Goal: Task Accomplishment & Management: Manage account settings

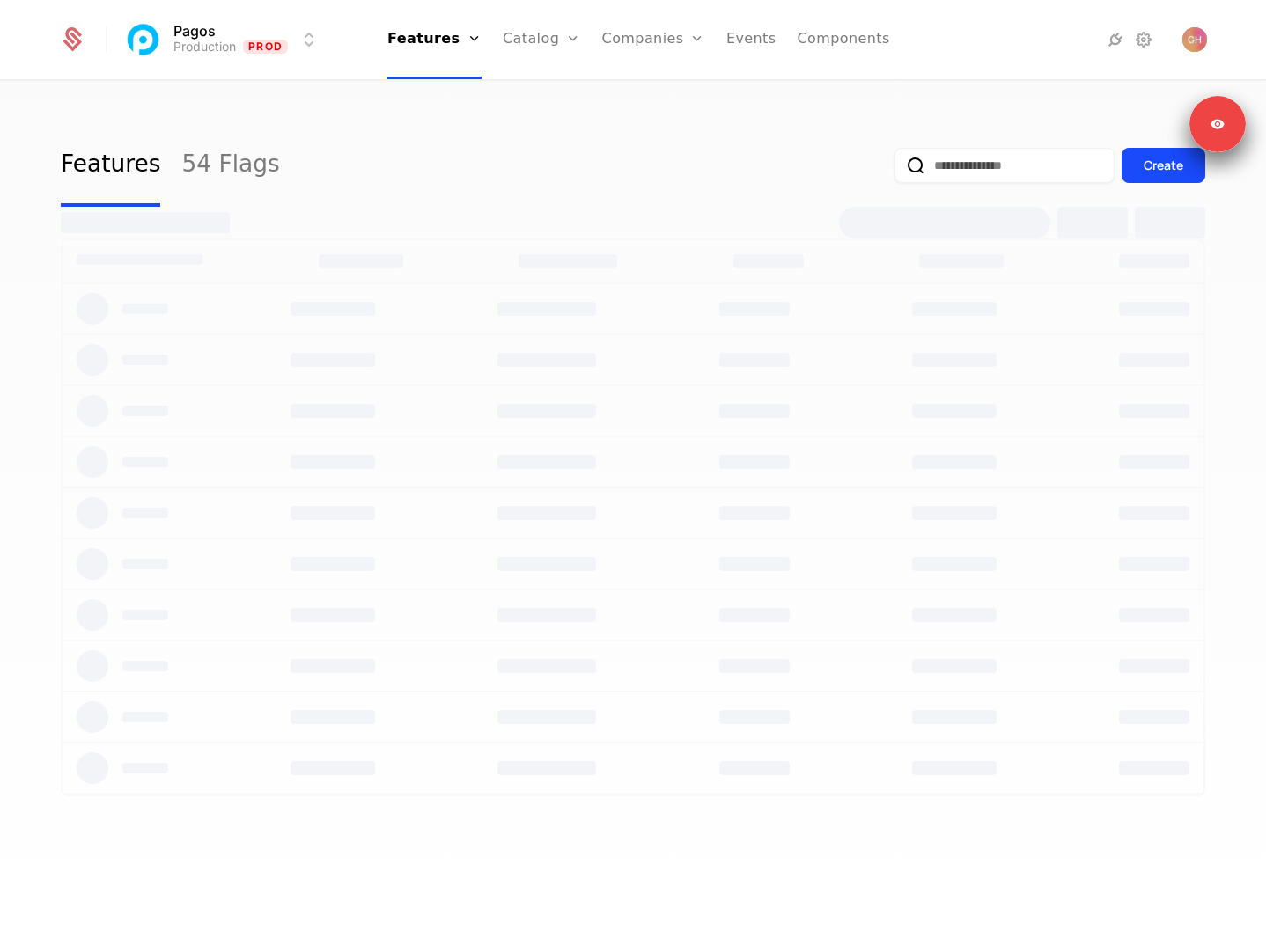
select select "**"
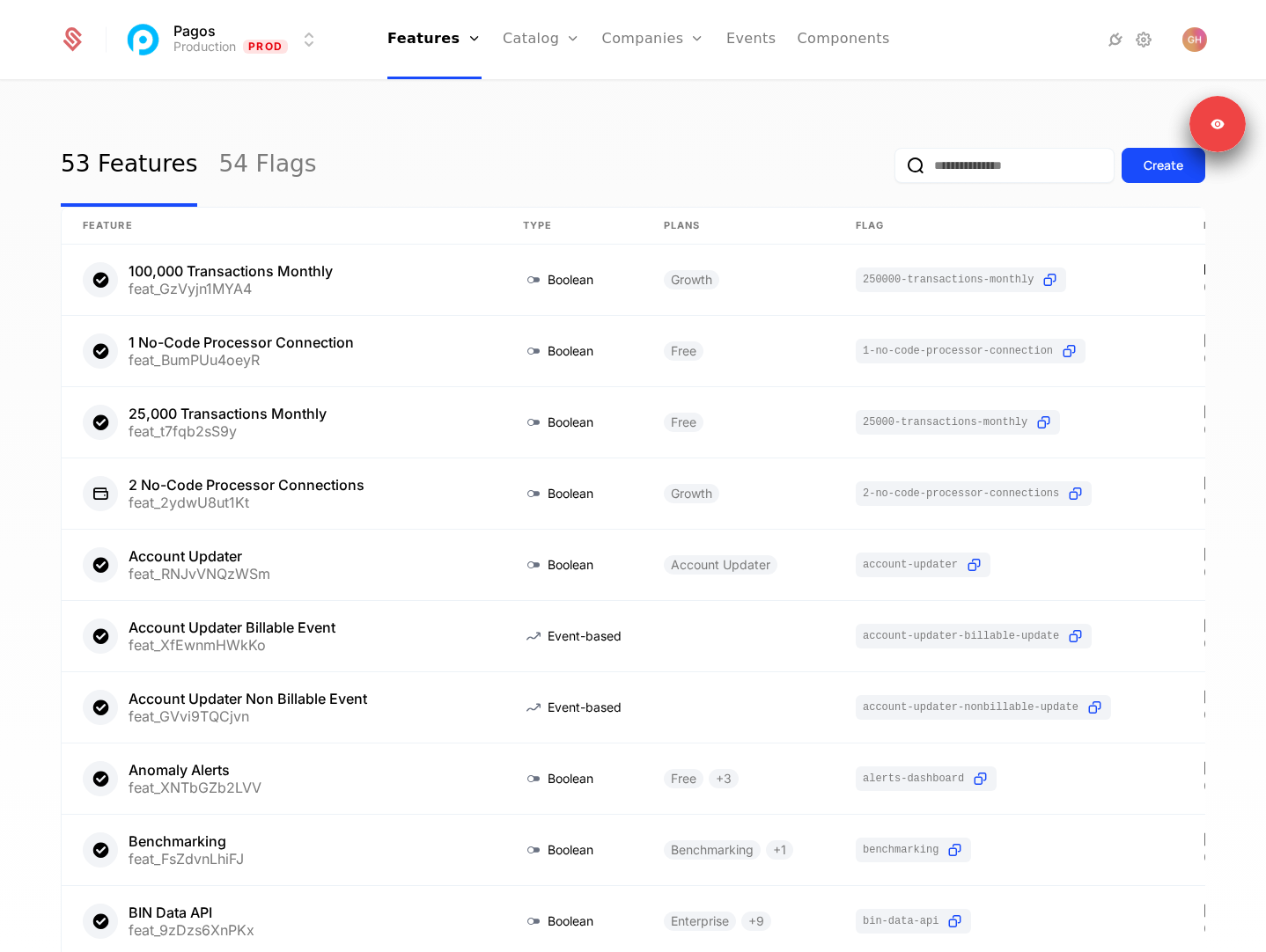
click at [389, 119] on div "53 Features 54 Flags Create Feature Type Plans Flag Last Modified 100,000 Trans…" at bounding box center [633, 523] width 1266 height 881
click at [568, 177] on link "Configuration" at bounding box center [569, 170] width 91 height 14
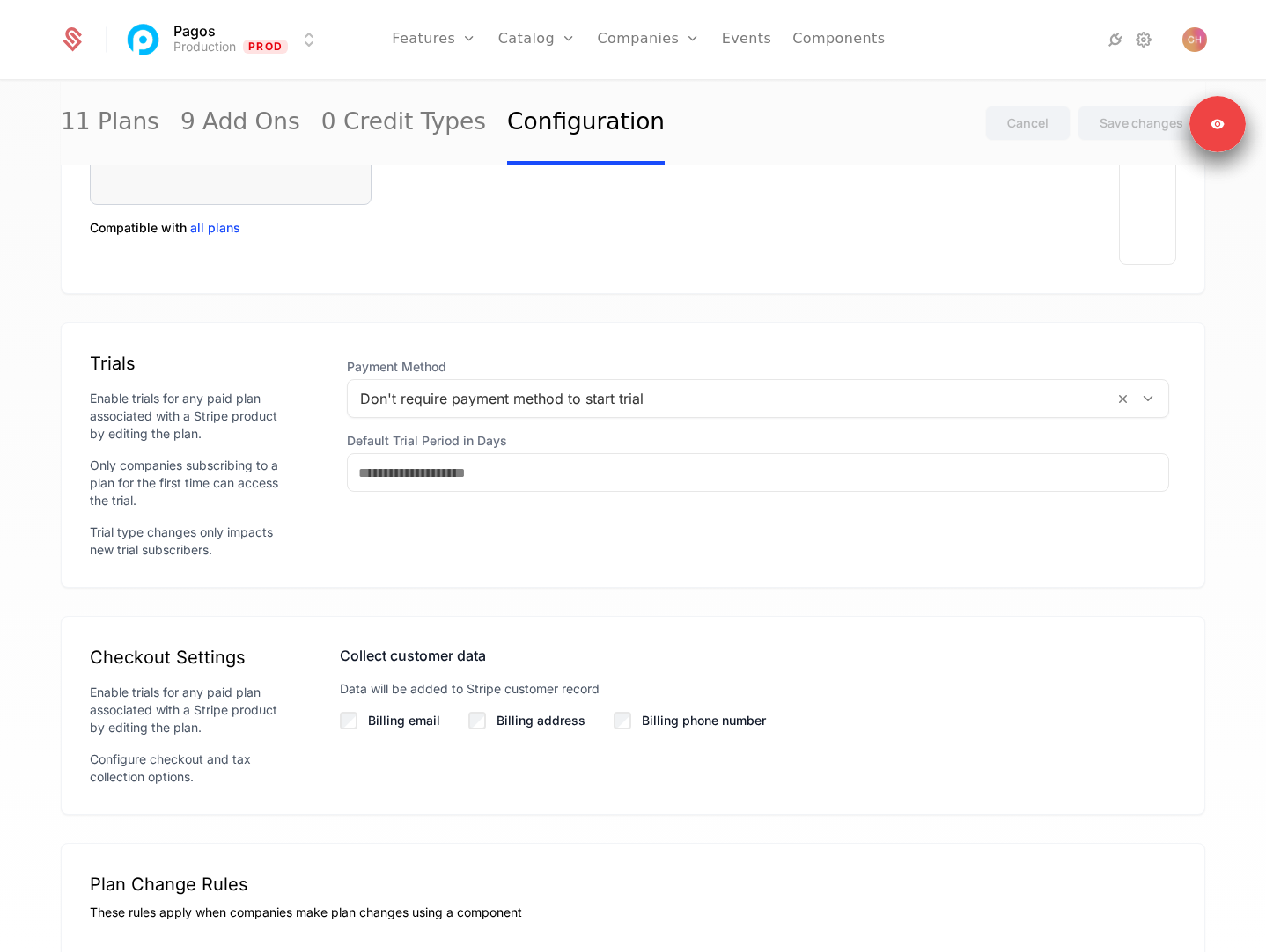
scroll to position [1108, 0]
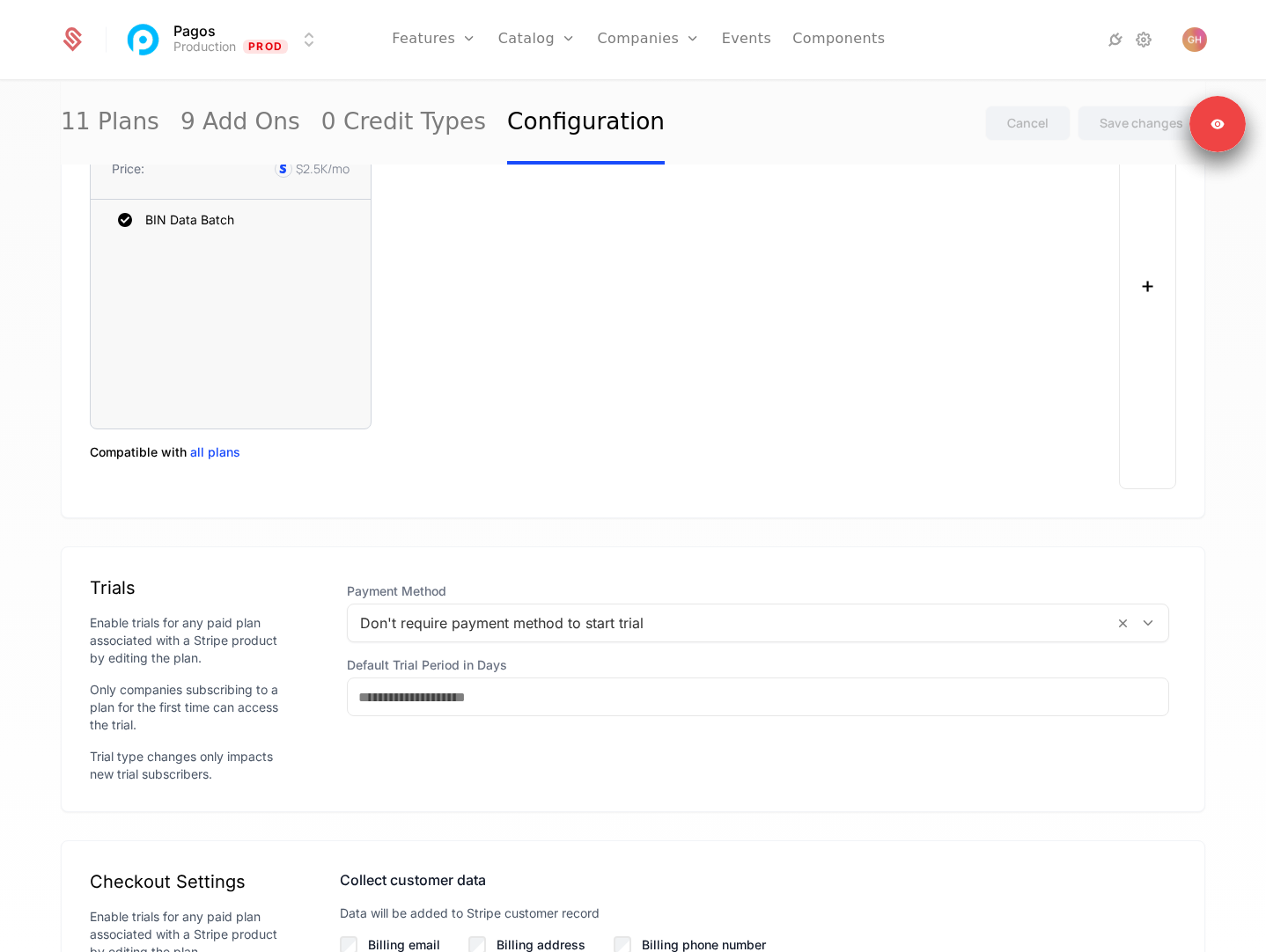
click at [221, 450] on span "all plans" at bounding box center [215, 452] width 50 height 18
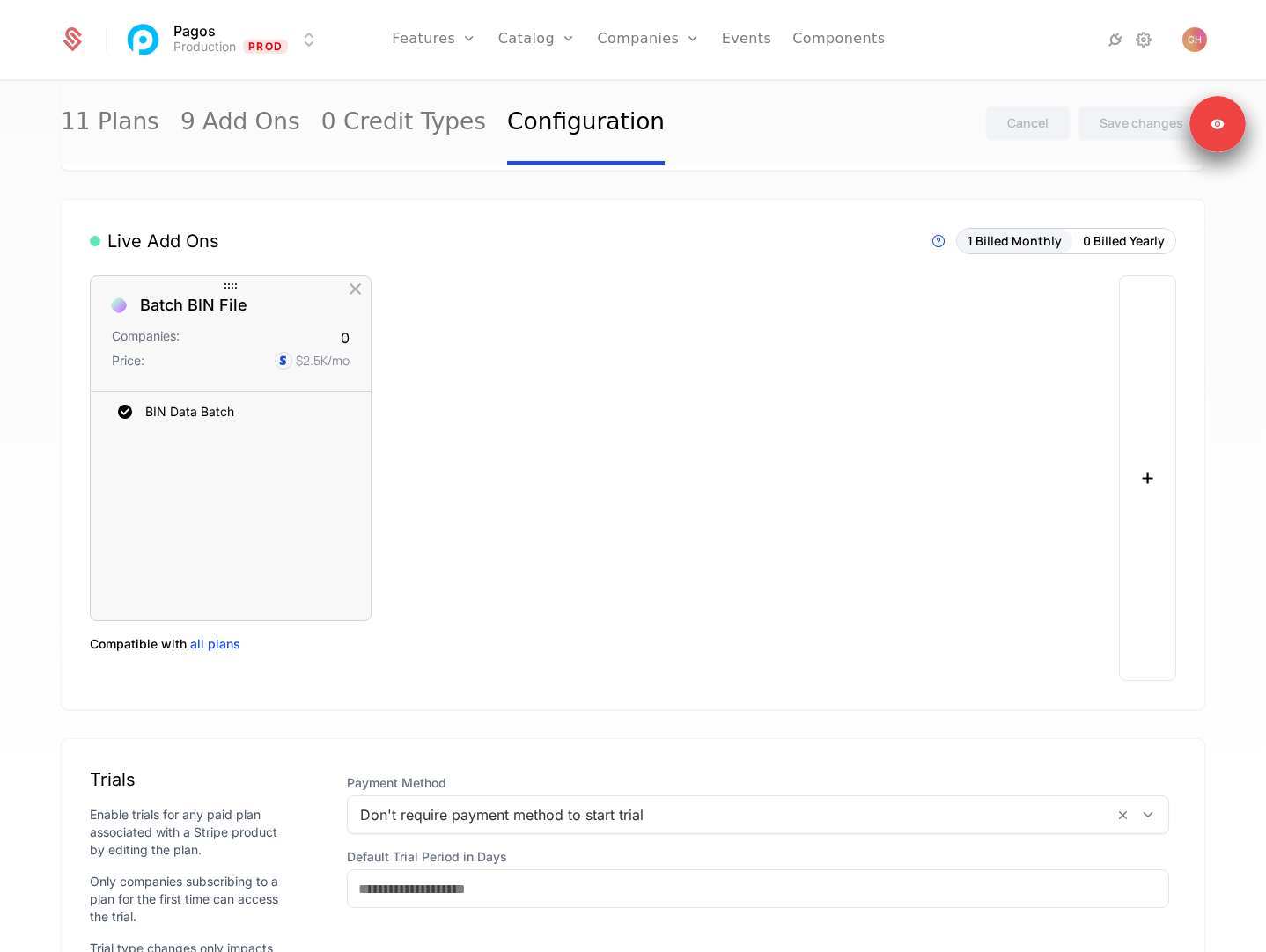
scroll to position [896, 0]
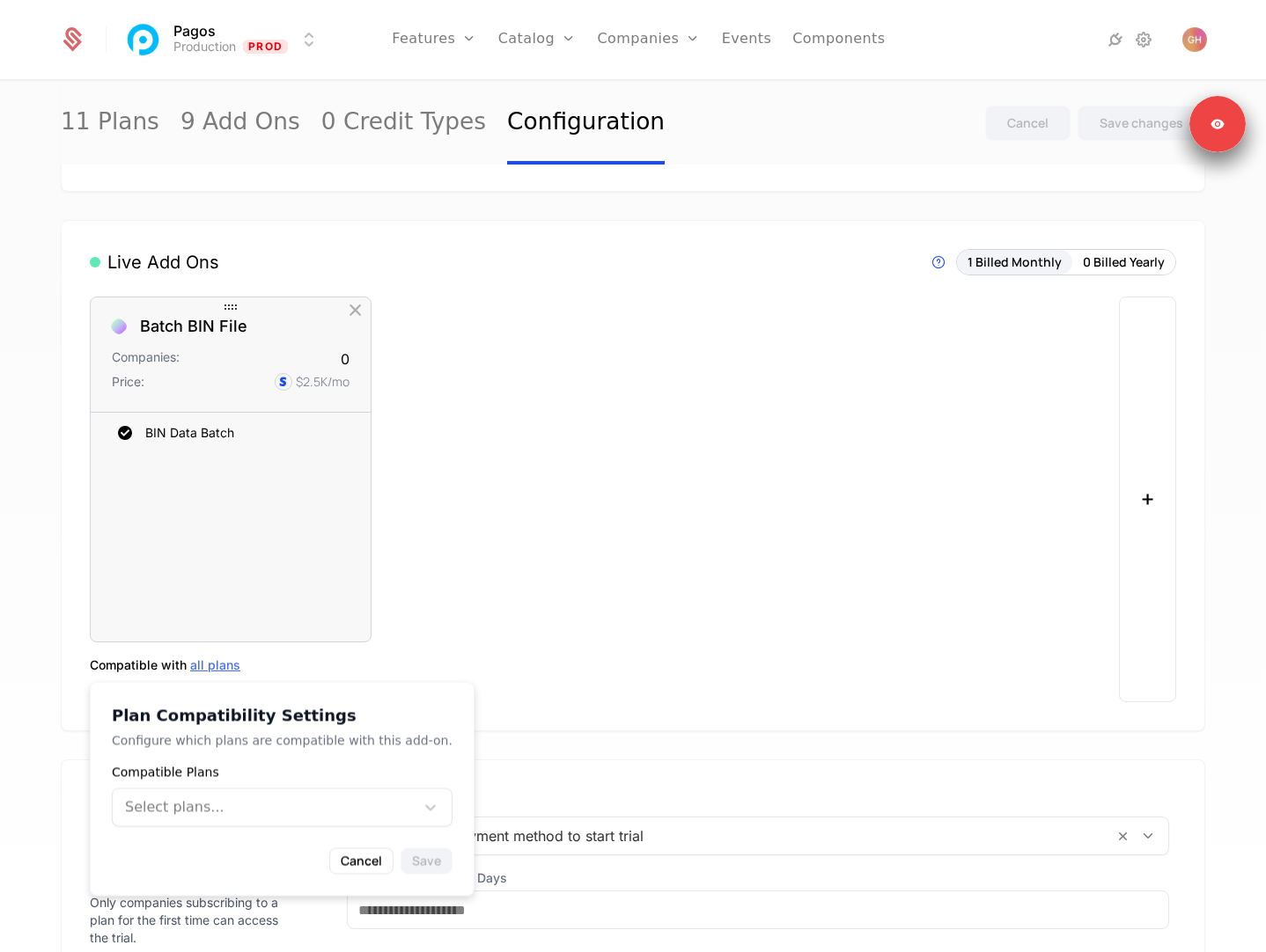
click at [207, 667] on span "all plans" at bounding box center [215, 665] width 50 height 18
click at [791, 472] on div "Batch BIN File Companies: 0 Price: $2.5K /mo BIN Data Batch To pick up a dragga…" at bounding box center [599, 500] width 1019 height 406
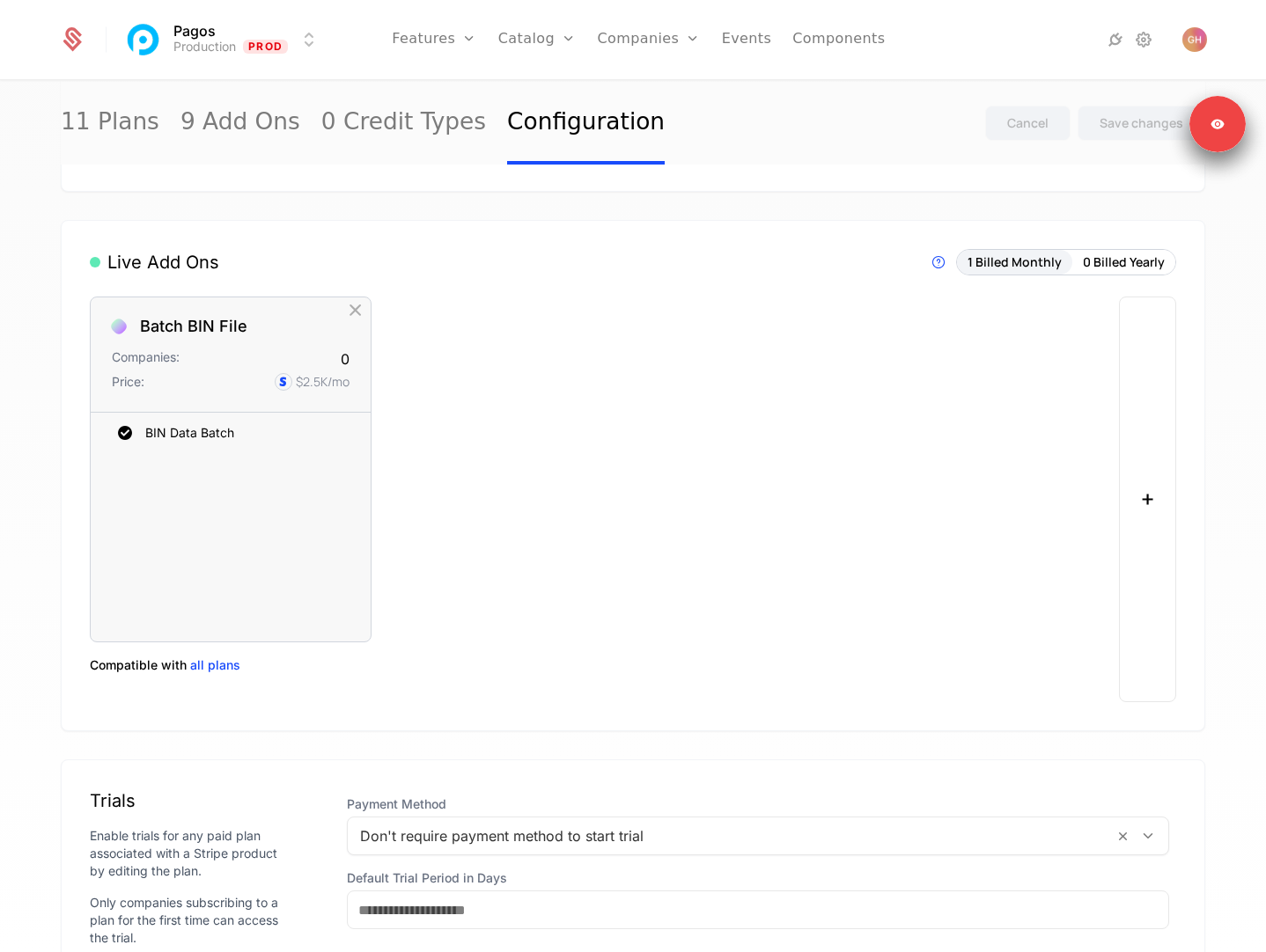
click at [1143, 451] on button "+" at bounding box center [1147, 500] width 57 height 406
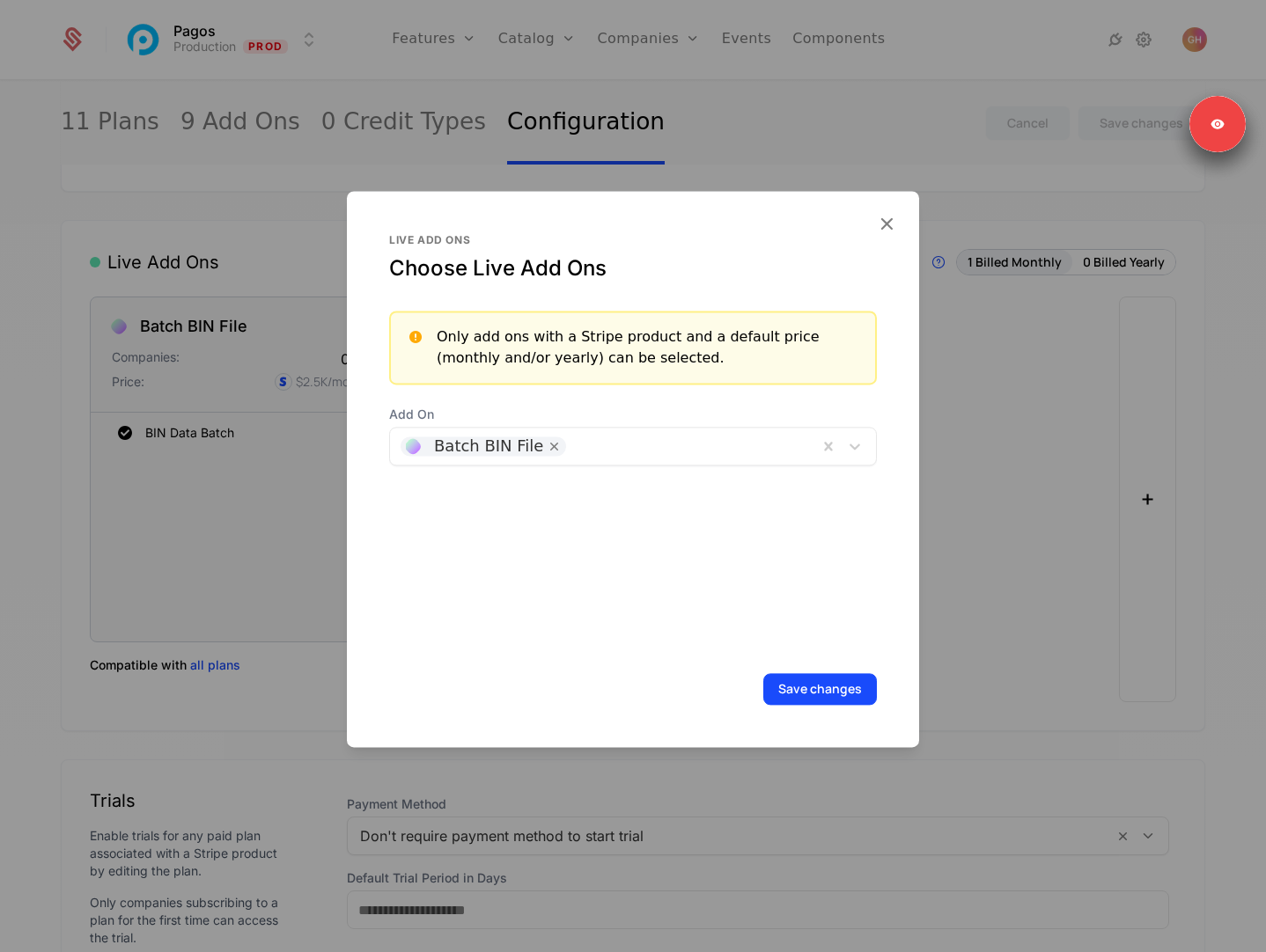
click at [706, 442] on div at bounding box center [689, 445] width 236 height 25
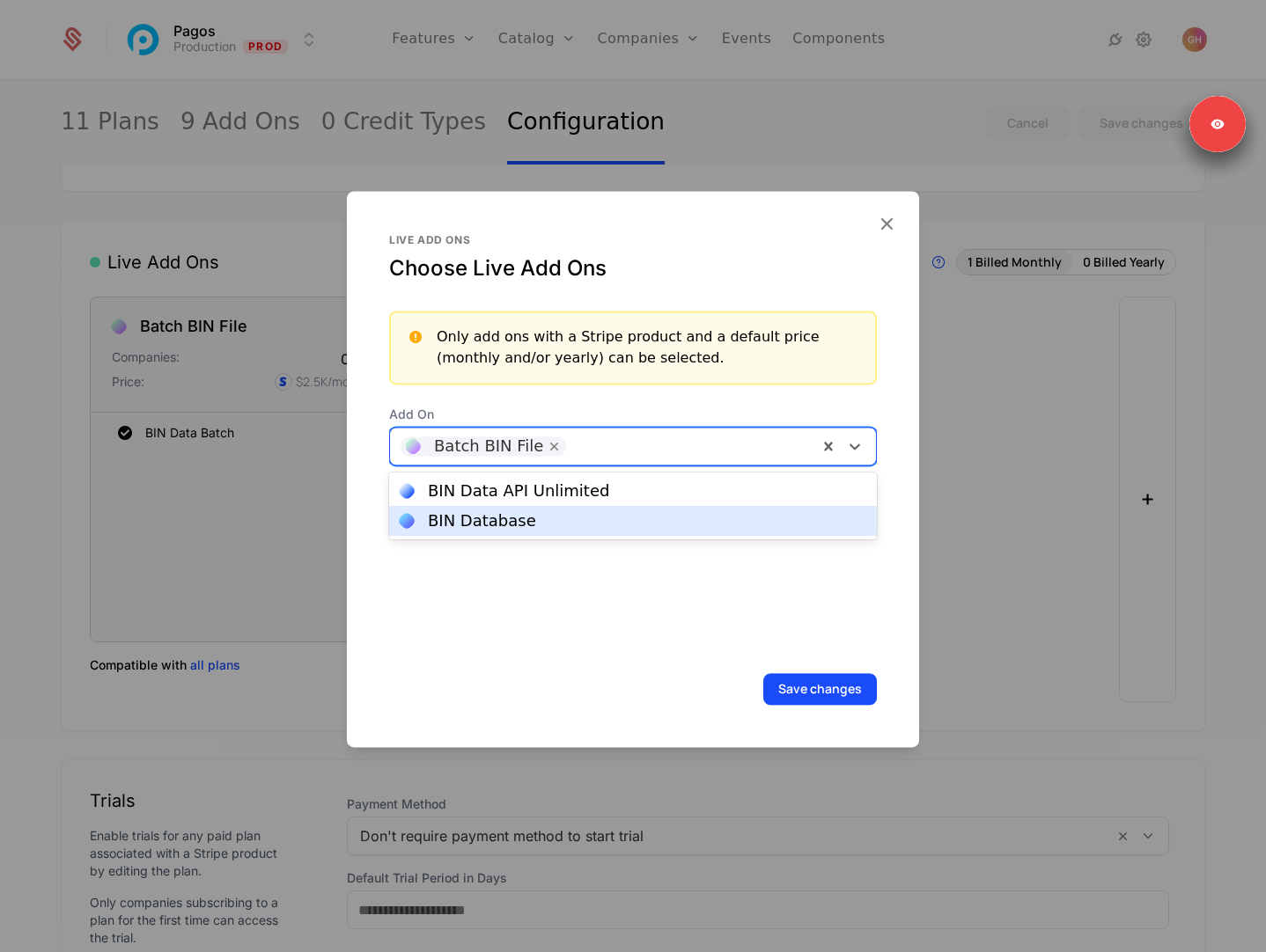
click at [602, 517] on div "BIN Database" at bounding box center [633, 521] width 466 height 16
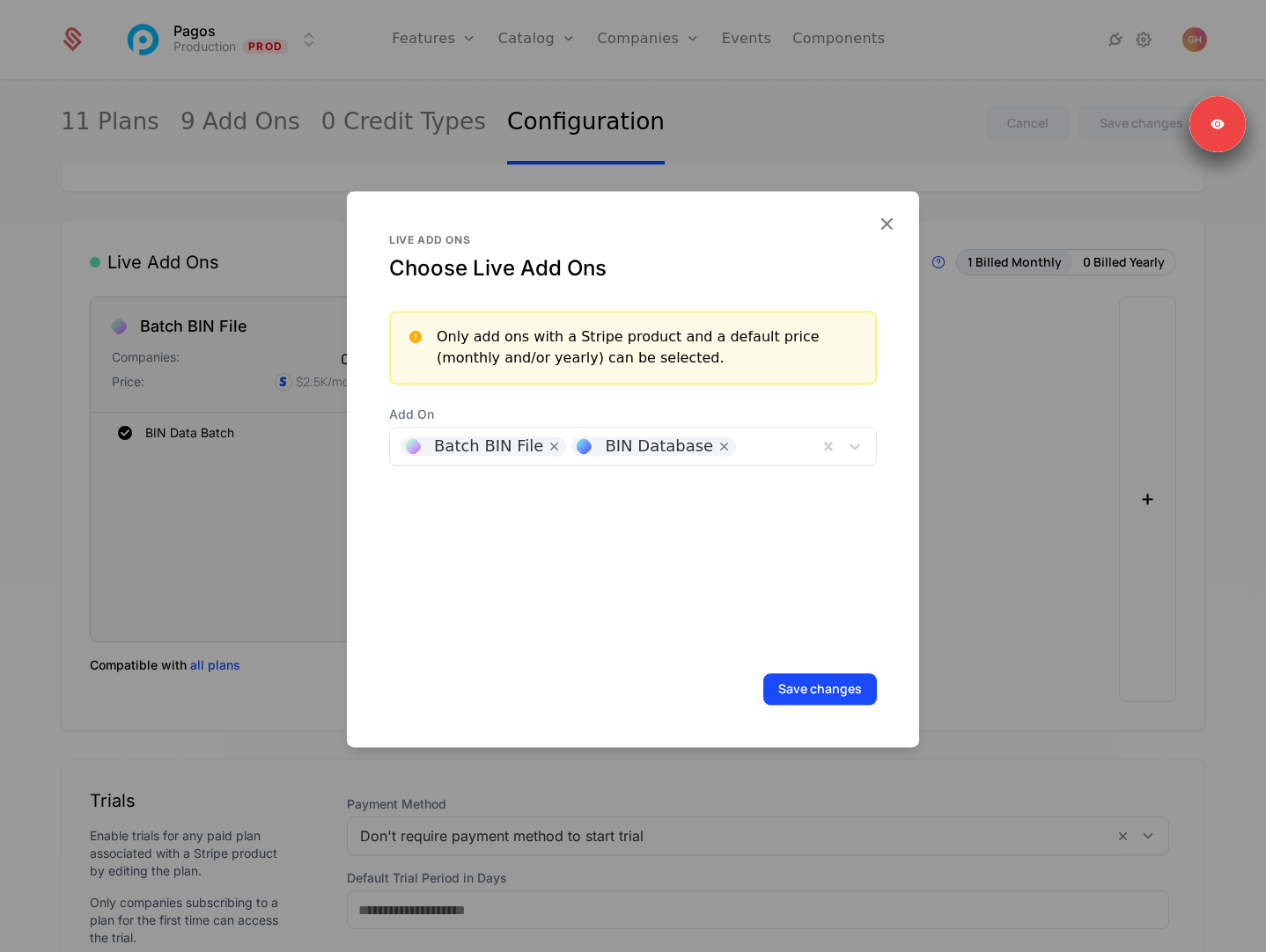
click at [805, 682] on button "Save changes" at bounding box center [820, 689] width 114 height 32
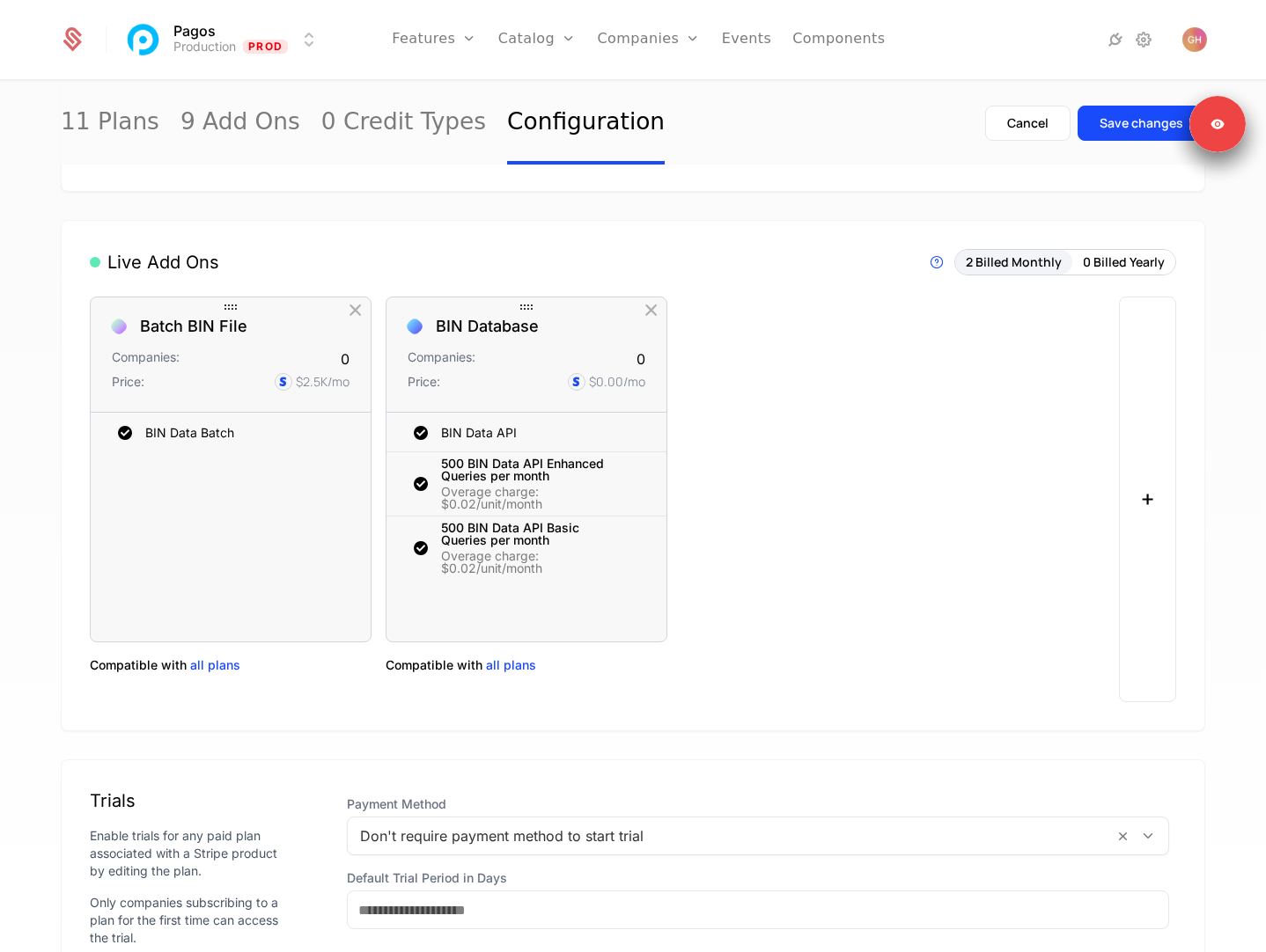
click at [500, 665] on span "all plans" at bounding box center [511, 665] width 50 height 18
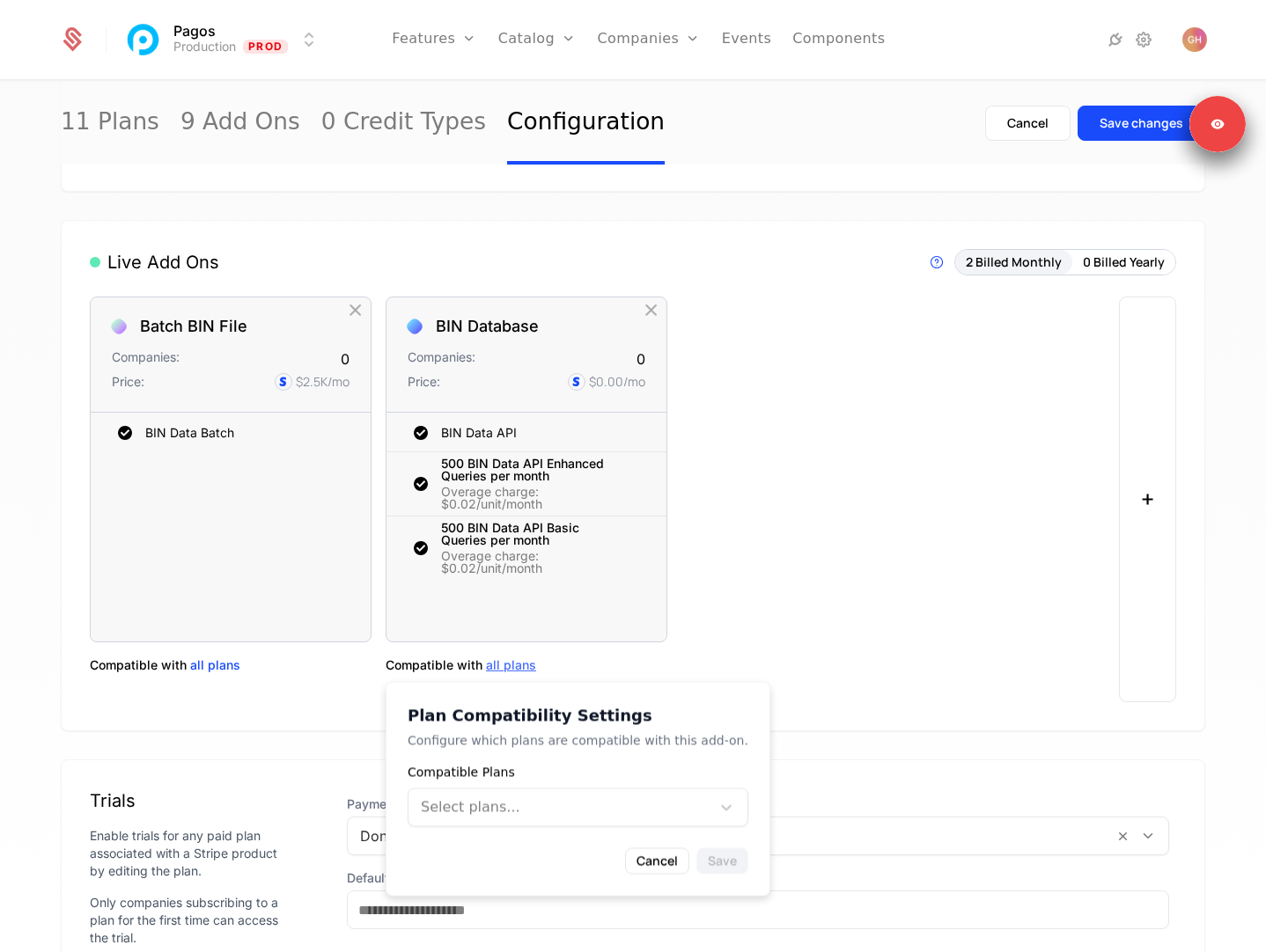
click at [507, 796] on div at bounding box center [559, 808] width 277 height 25
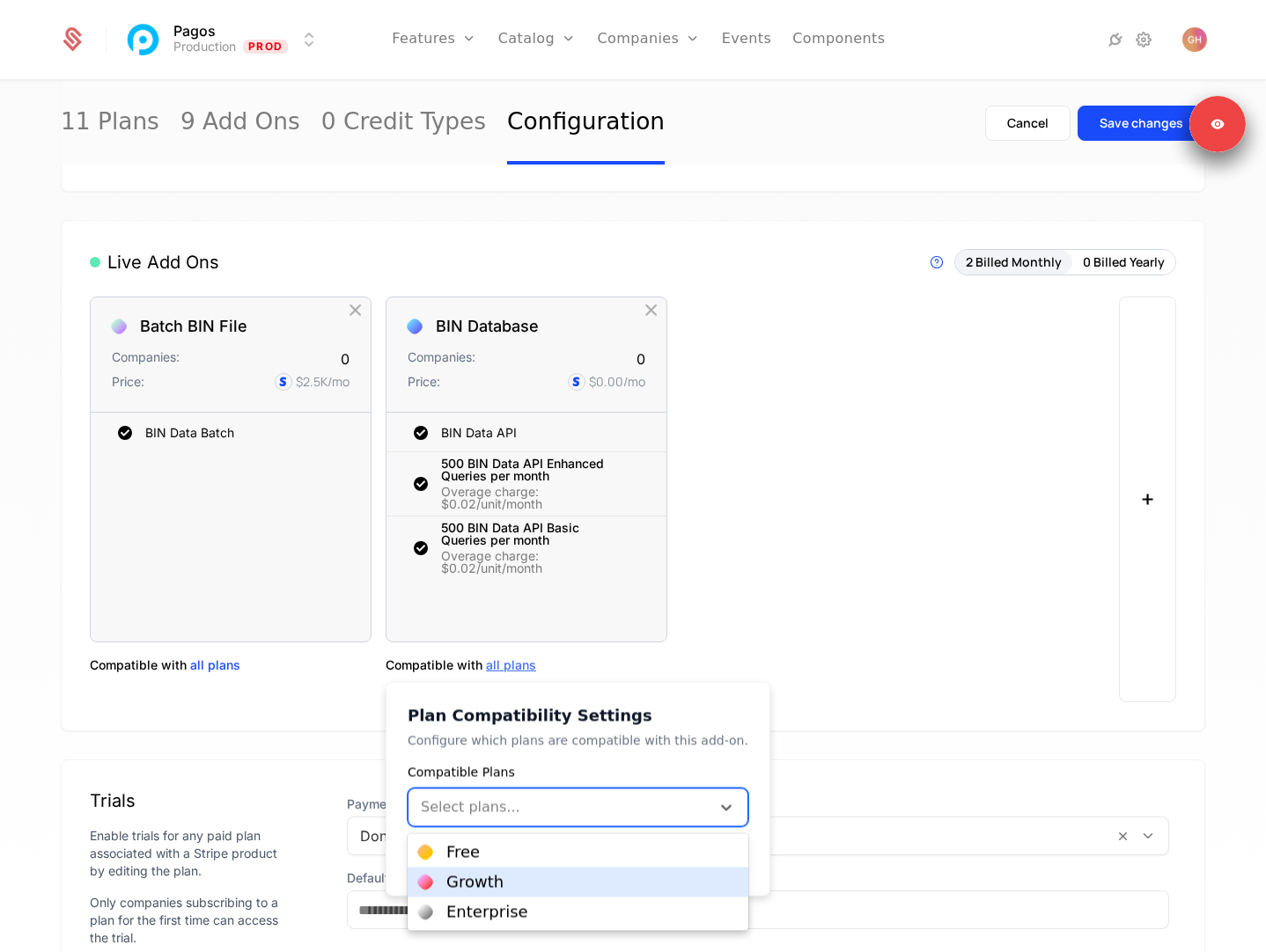
click at [494, 881] on div "Growth" at bounding box center [475, 883] width 57 height 16
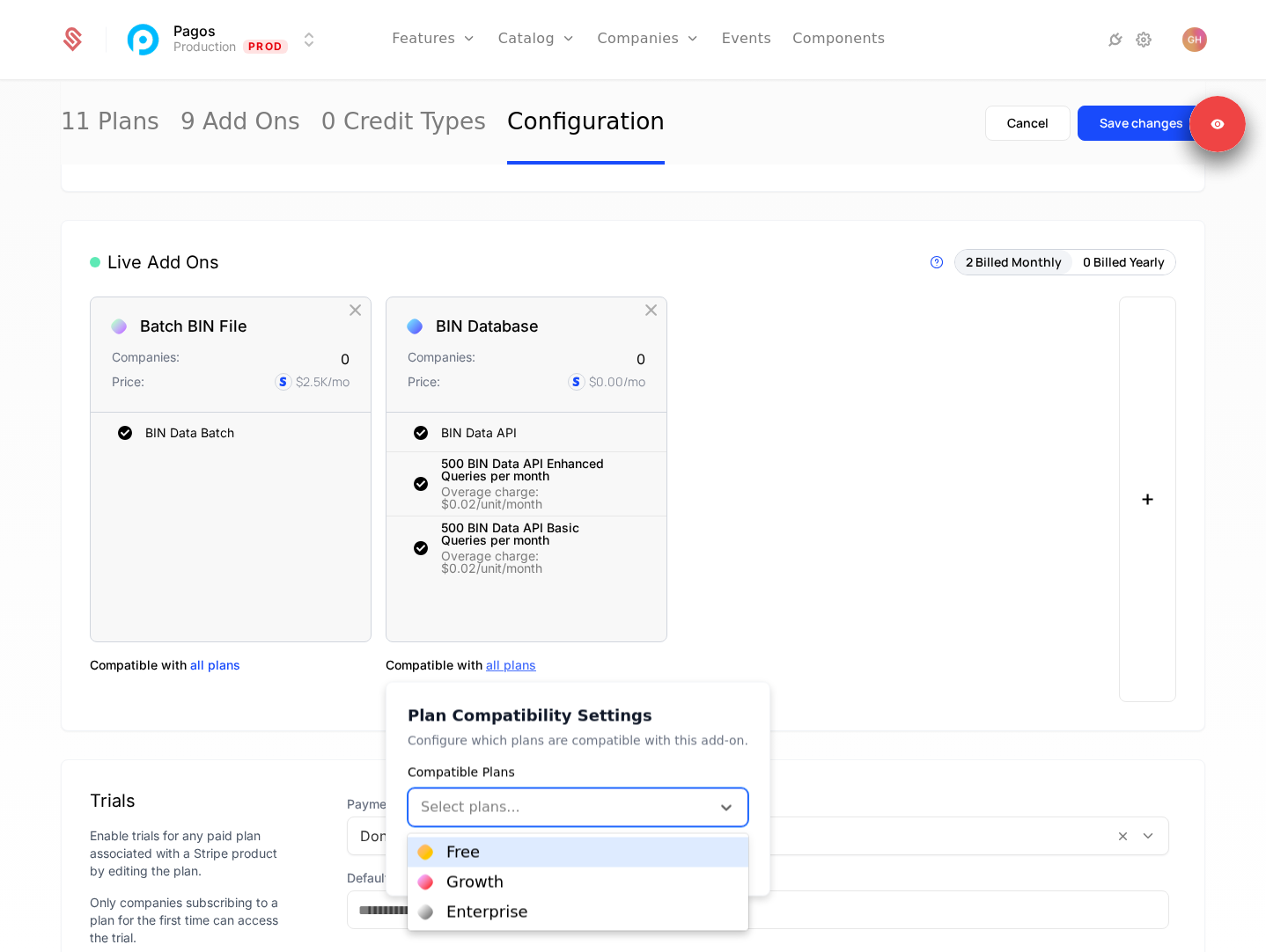
click at [472, 854] on div "Free" at bounding box center [463, 853] width 34 height 16
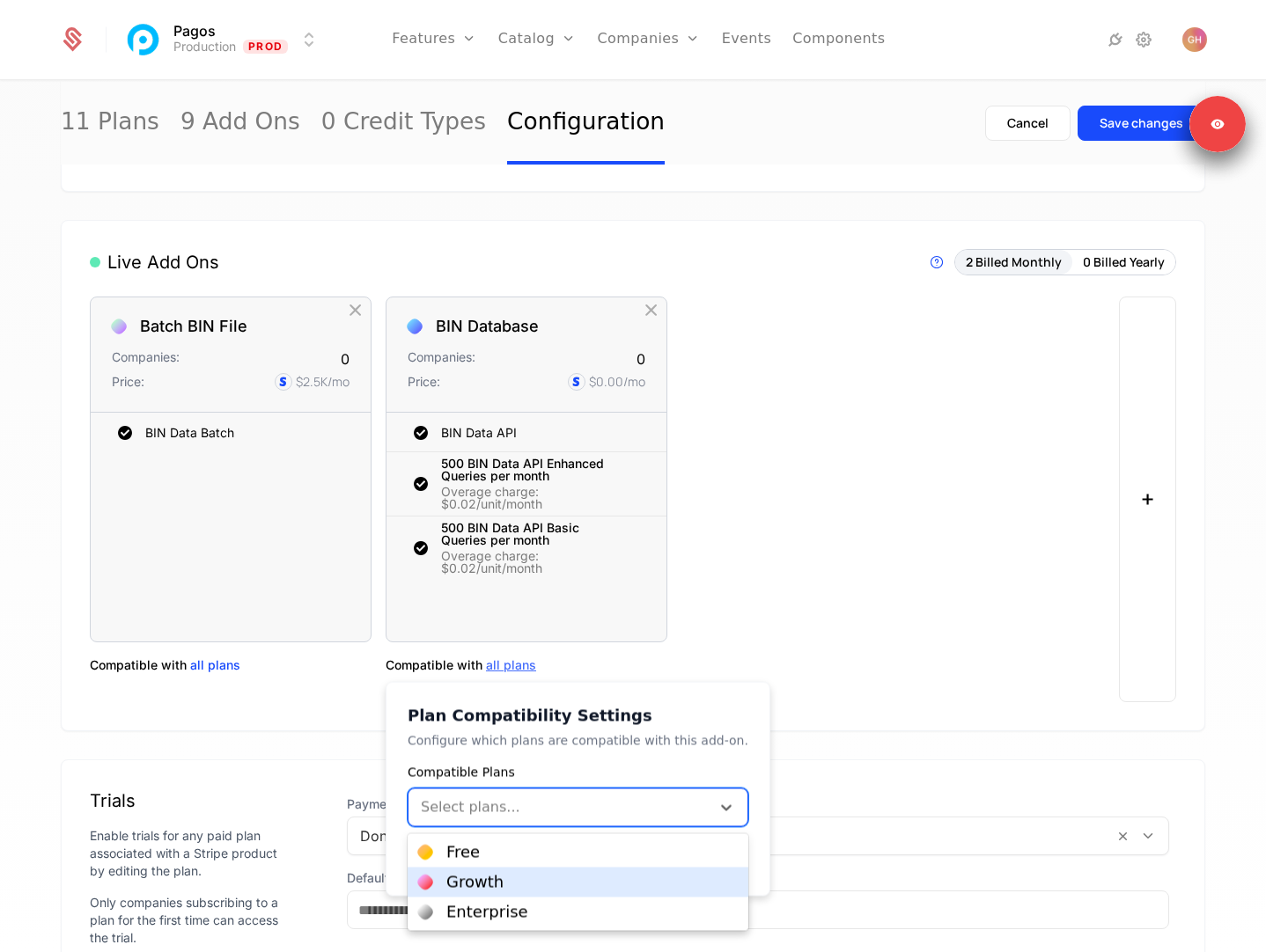
click at [482, 880] on div "Growth" at bounding box center [475, 883] width 57 height 16
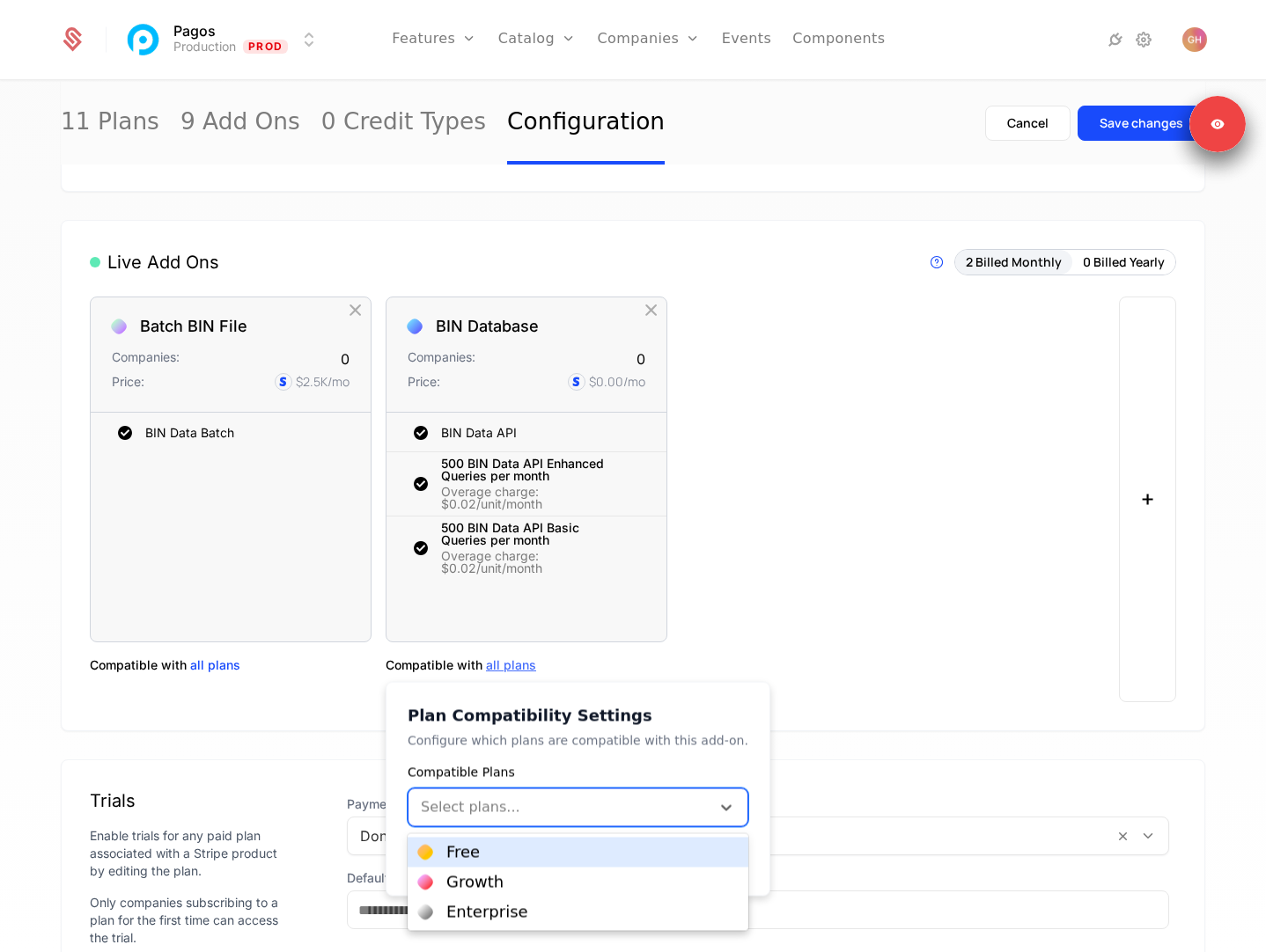
click at [551, 755] on div "Plan Compatibility Settings Configure which plans are compatible with this add-…" at bounding box center [577, 789] width 385 height 215
click at [536, 810] on div at bounding box center [559, 808] width 277 height 25
click at [512, 859] on div "Free" at bounding box center [577, 853] width 320 height 16
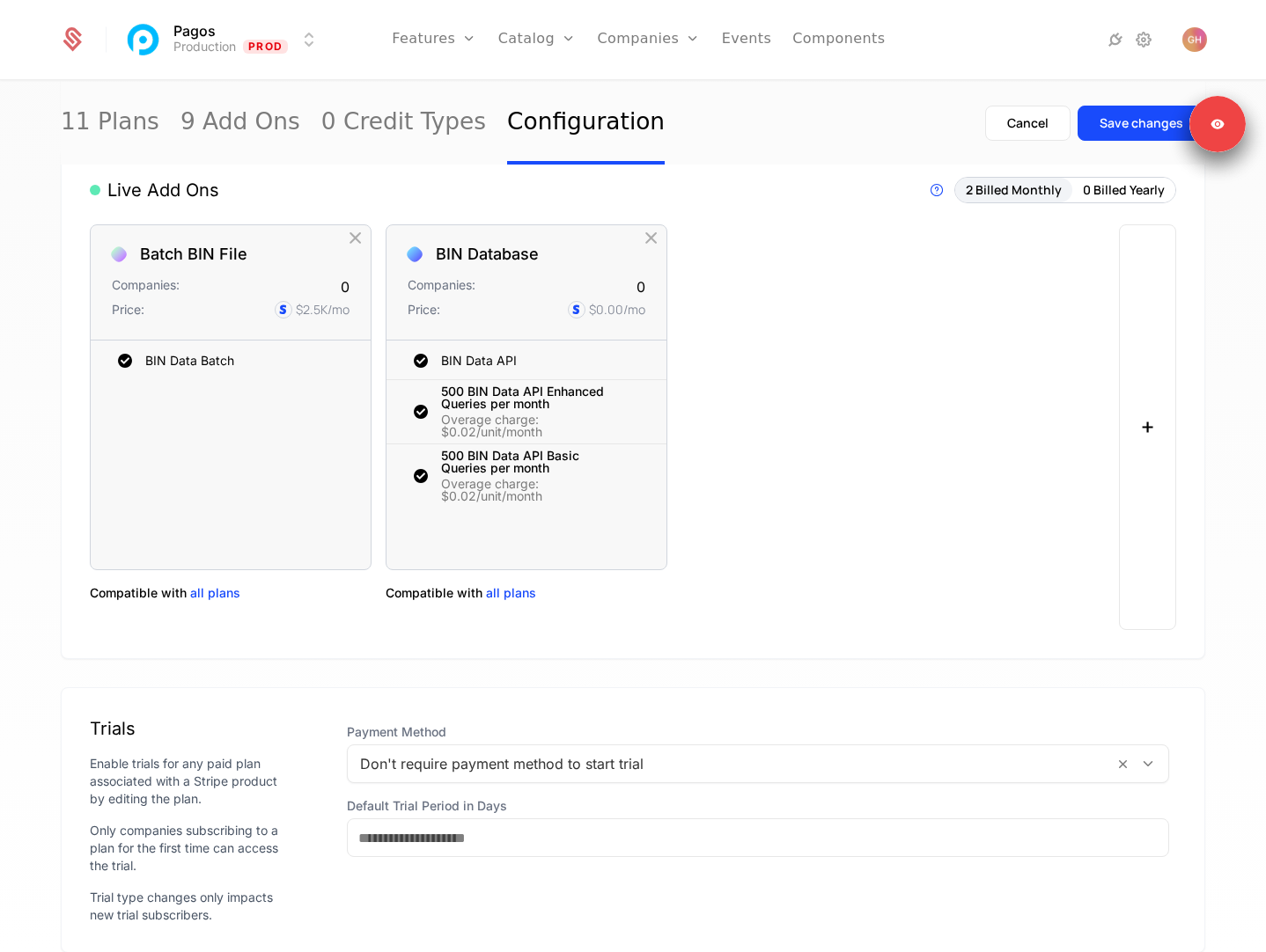
scroll to position [1006, 0]
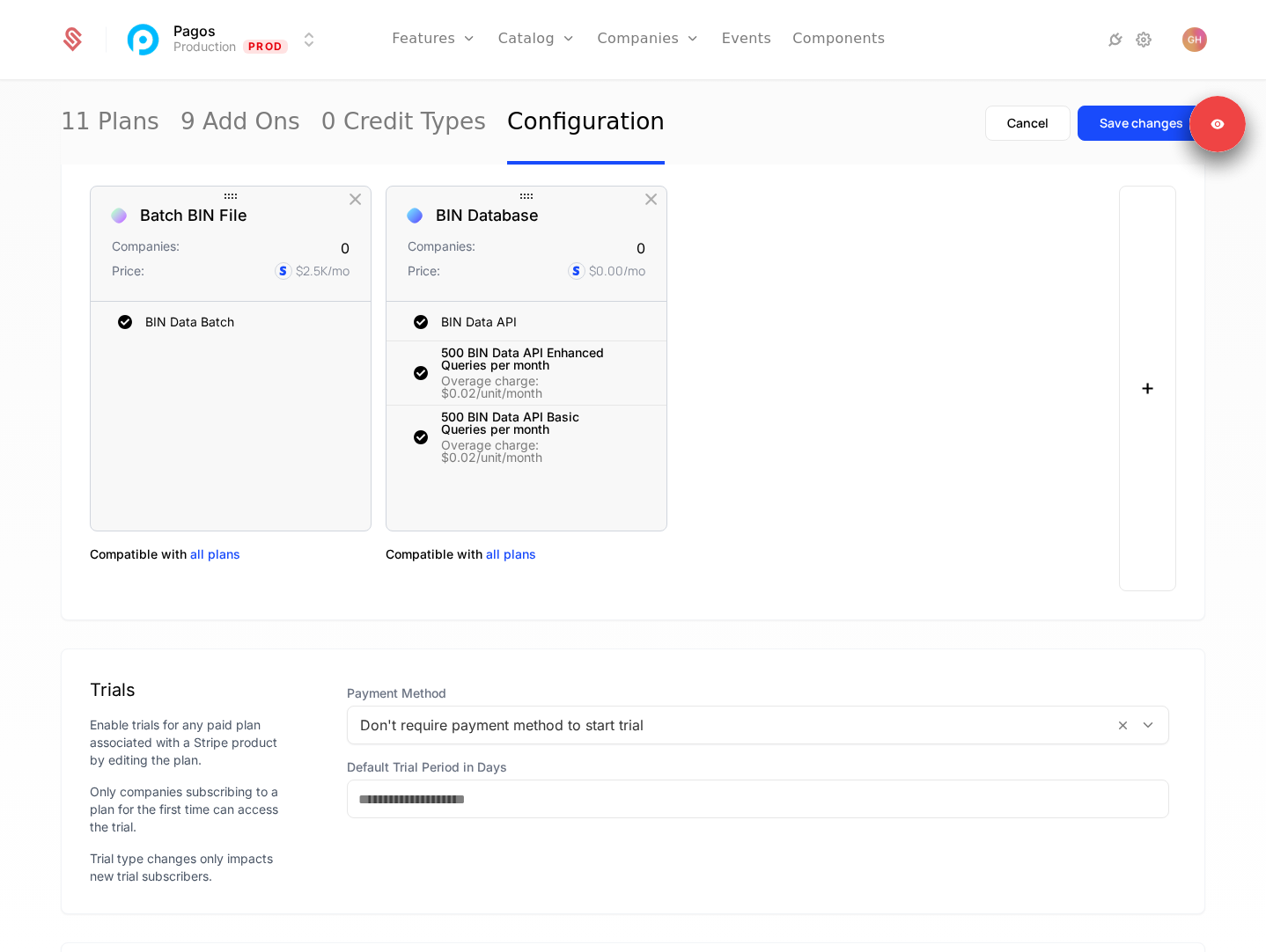
click at [506, 555] on span "all plans" at bounding box center [511, 554] width 50 height 18
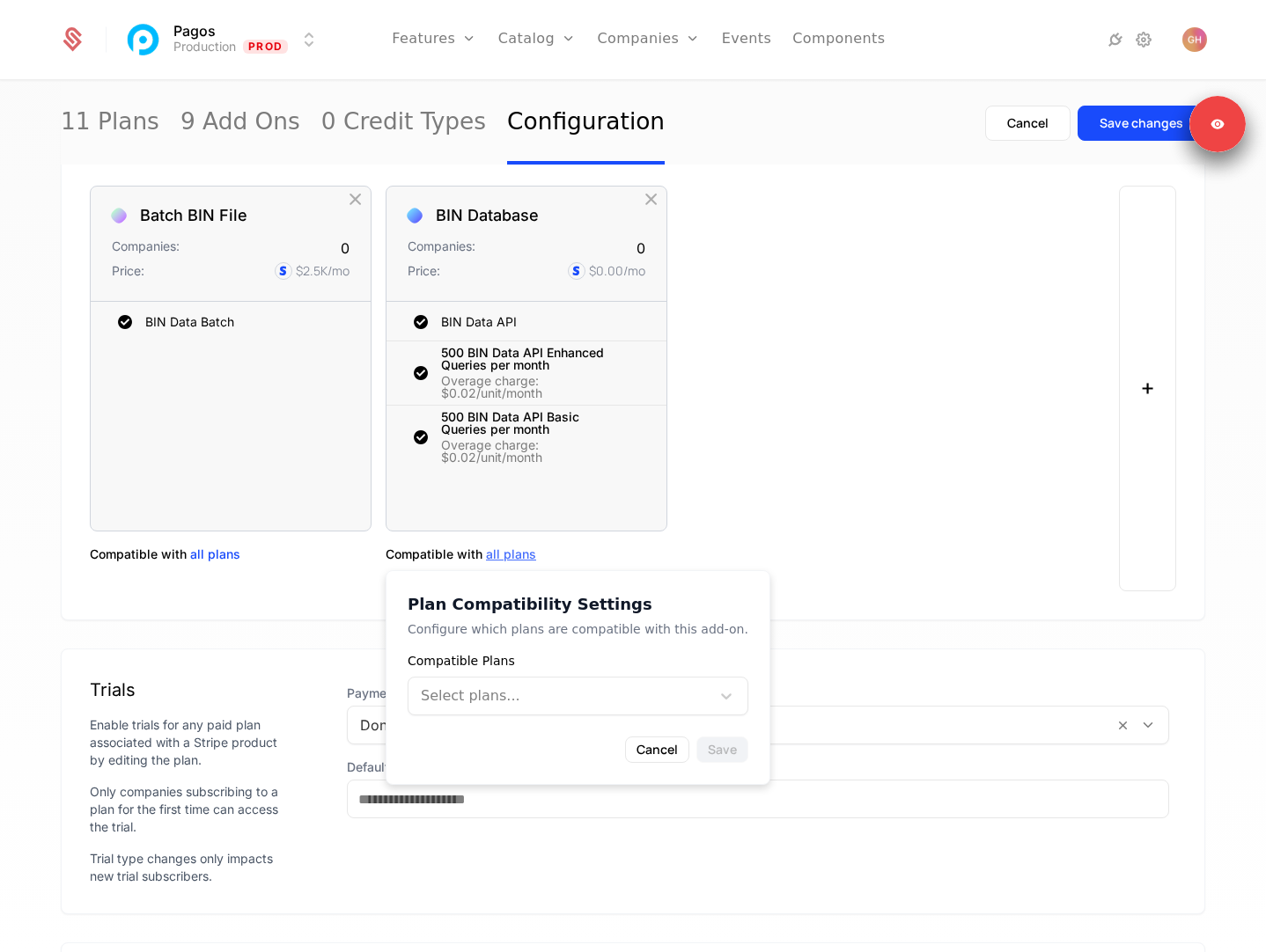
click at [466, 675] on div "Compatible Plans Select plans..." at bounding box center [578, 684] width 341 height 63
click at [466, 707] on div at bounding box center [559, 696] width 277 height 25
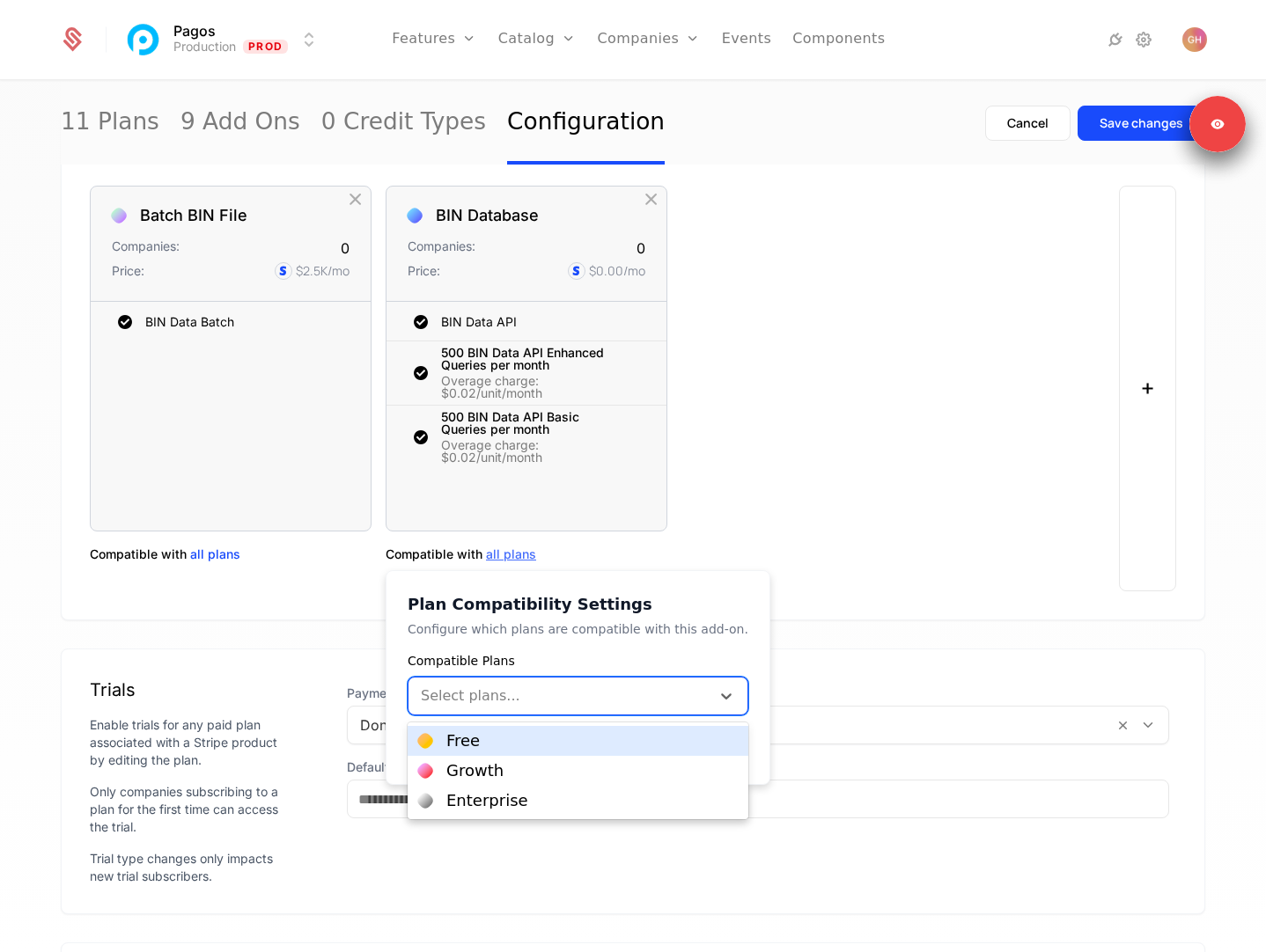
click at [459, 750] on div "Free" at bounding box center [578, 741] width 341 height 30
click at [469, 773] on div "Growth" at bounding box center [475, 771] width 57 height 16
click at [468, 752] on div "Free" at bounding box center [578, 741] width 341 height 30
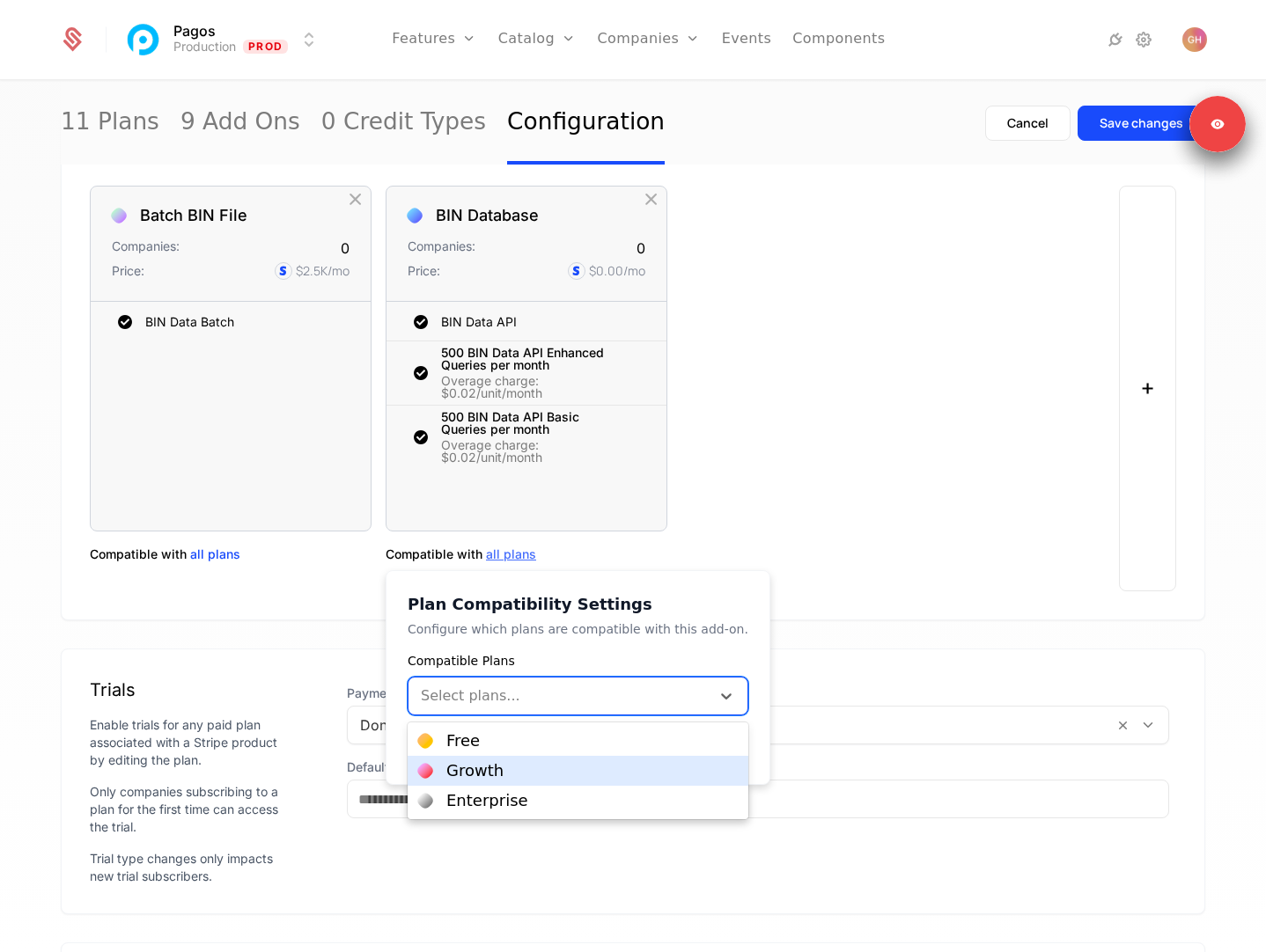
click at [469, 779] on div "Growth" at bounding box center [578, 771] width 341 height 30
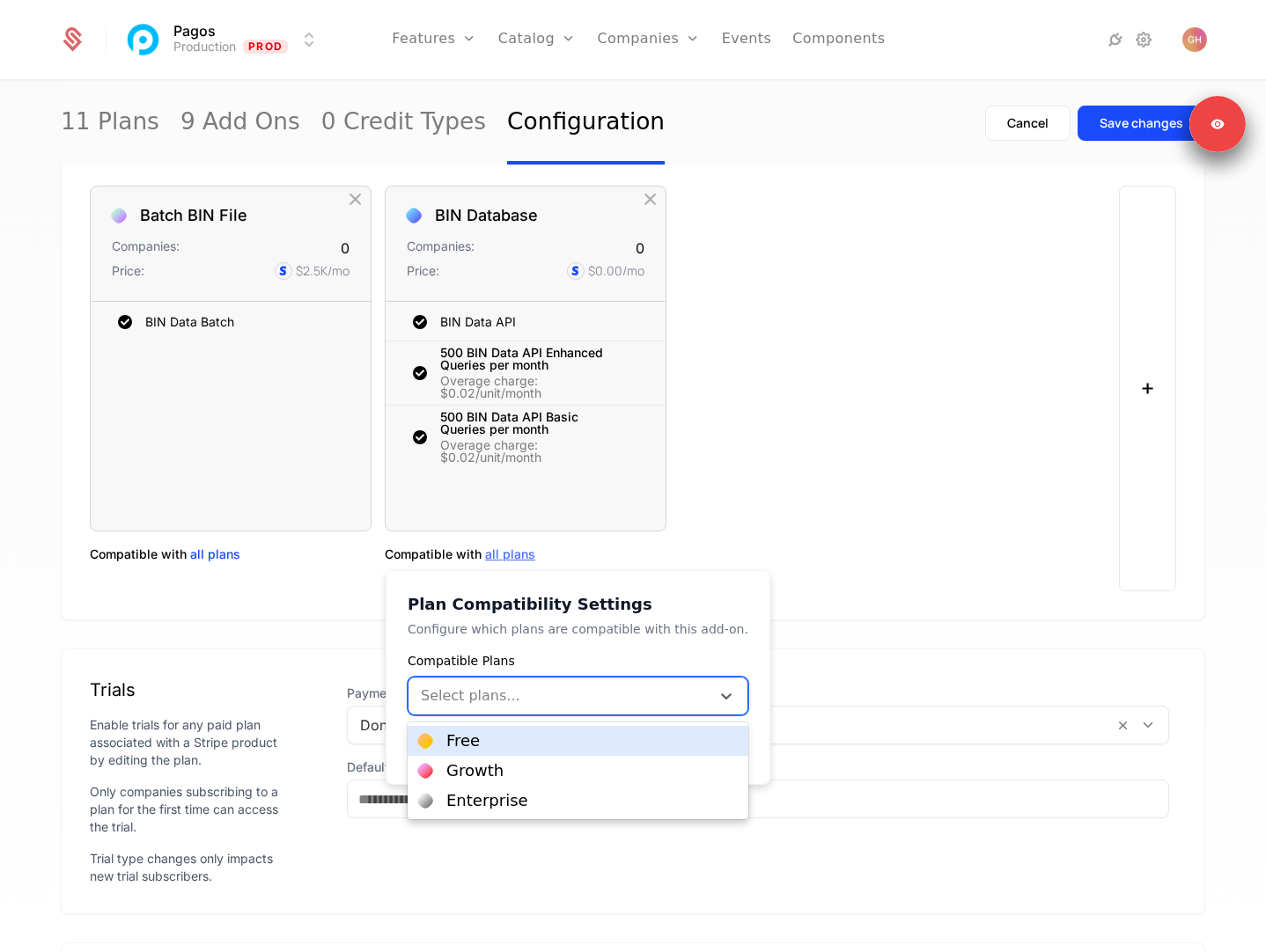
click at [460, 742] on div "Free" at bounding box center [463, 741] width 34 height 16
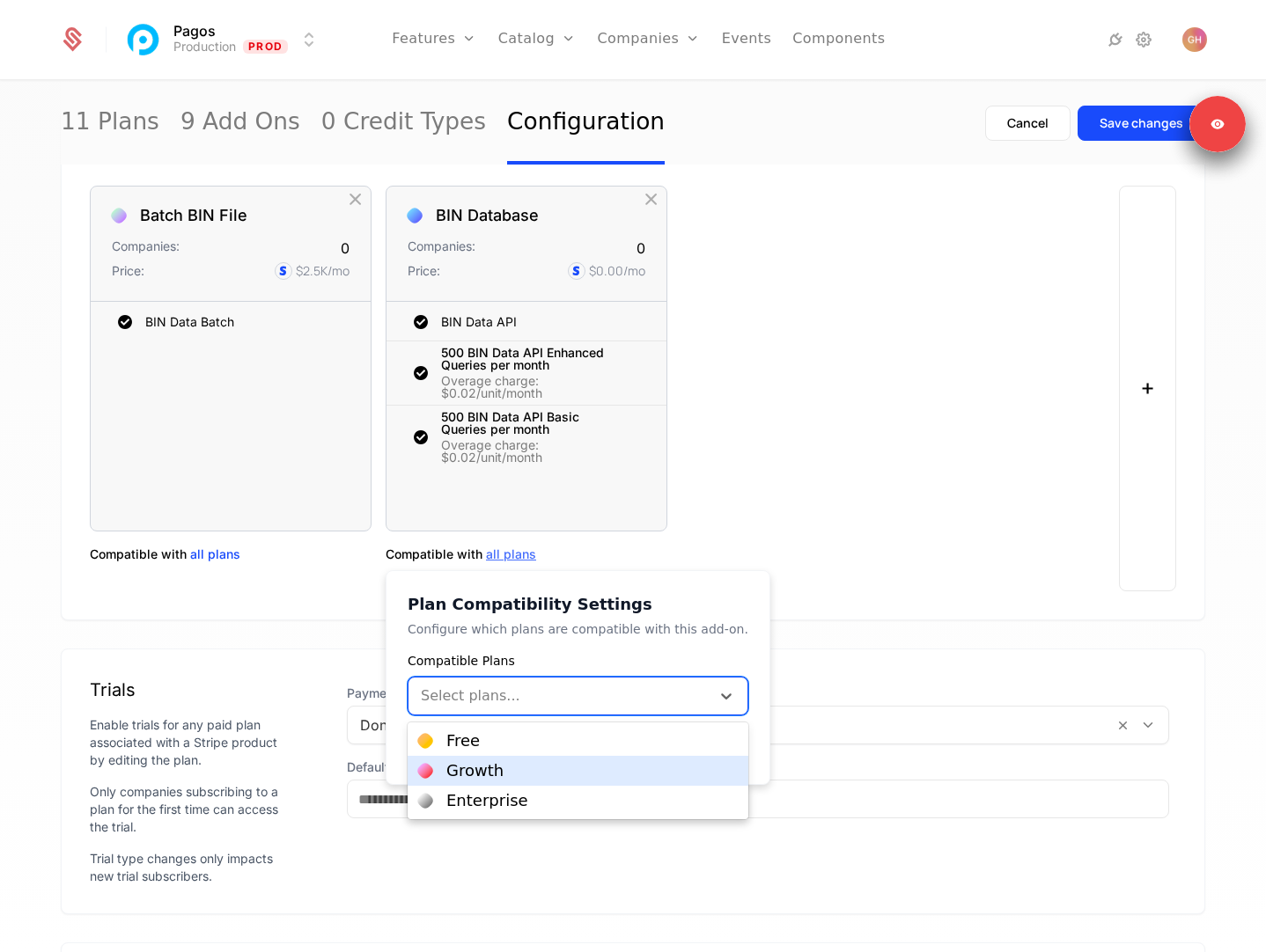
click at [460, 771] on div "Growth" at bounding box center [475, 771] width 57 height 16
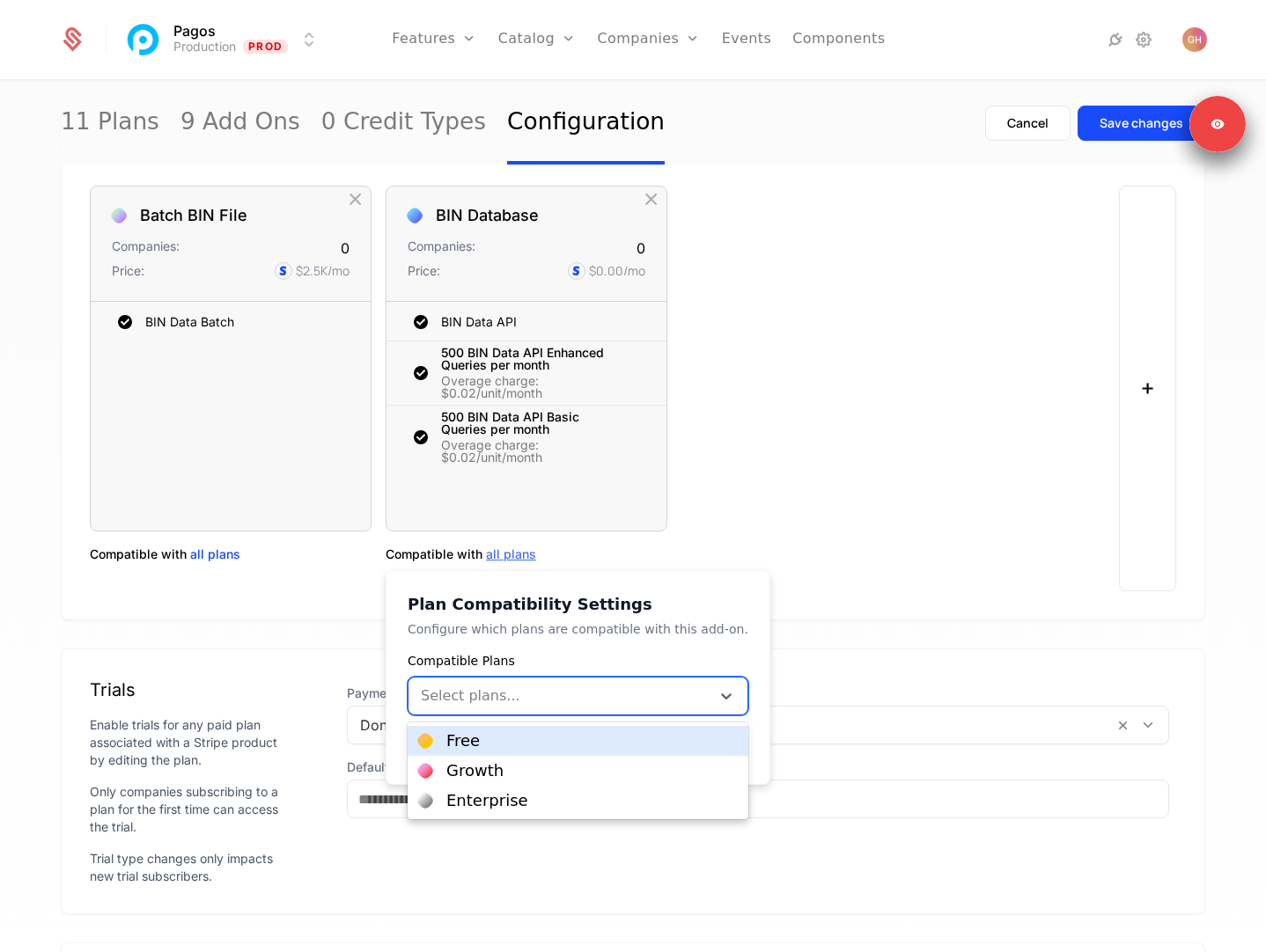
click at [449, 736] on div "Free" at bounding box center [463, 741] width 34 height 16
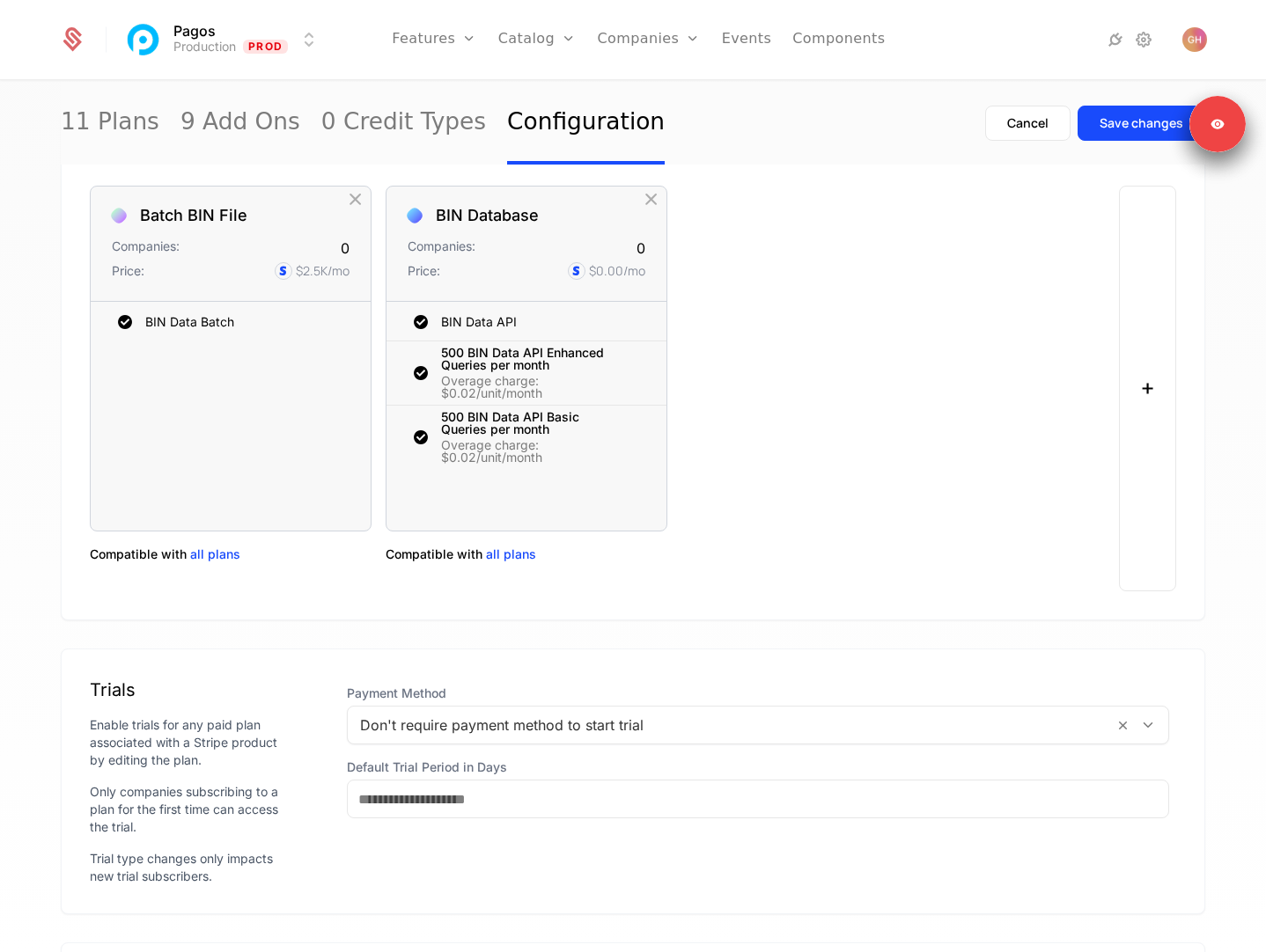
click at [764, 491] on div "Batch BIN File Companies: 0 Price: $2.5K /mo BIN Data Batch To pick up a dragga…" at bounding box center [599, 389] width 1019 height 406
click at [507, 557] on span "all plans" at bounding box center [511, 554] width 50 height 18
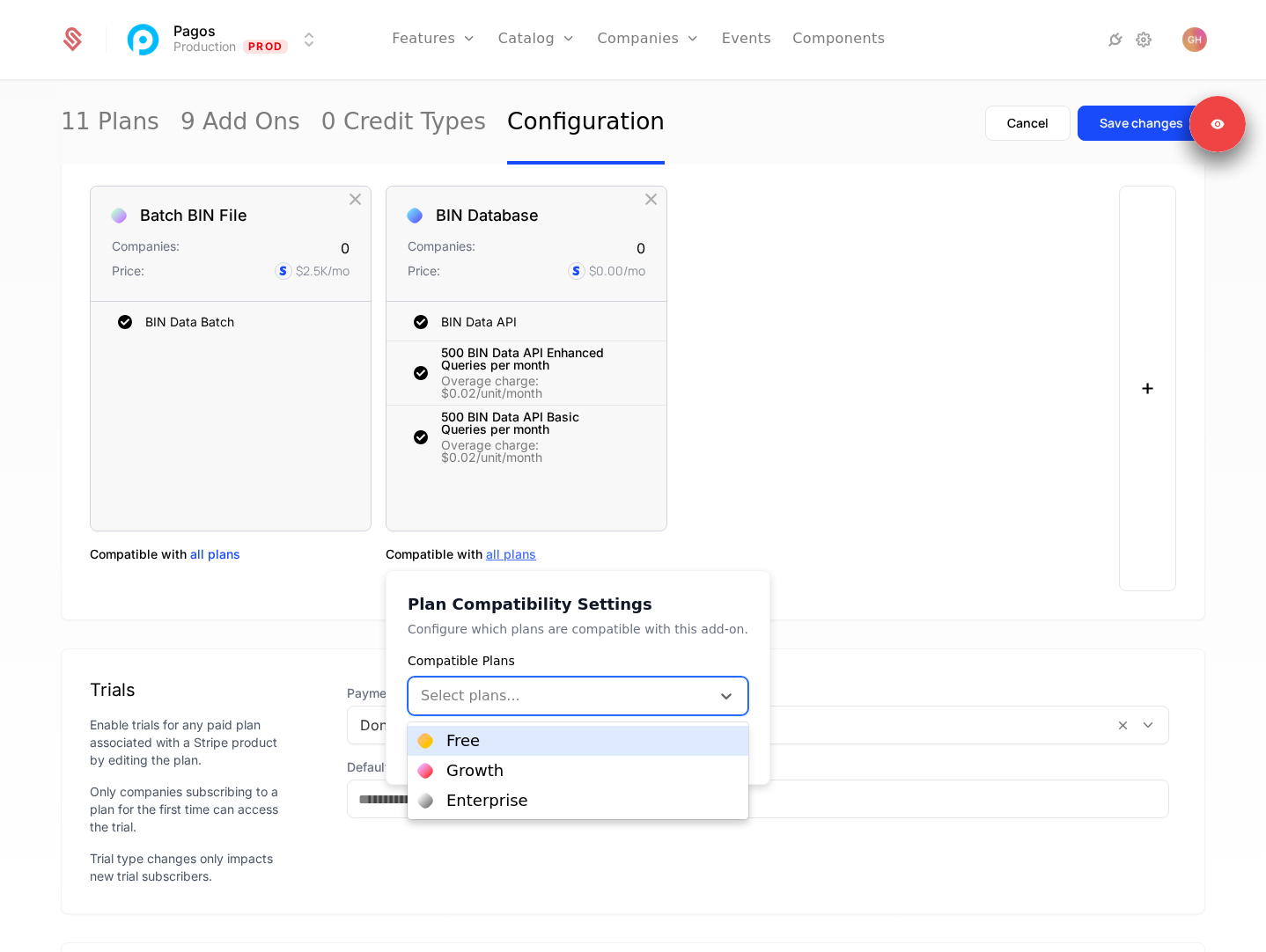
click at [509, 703] on div at bounding box center [559, 696] width 277 height 25
click at [489, 745] on div "Free" at bounding box center [577, 741] width 320 height 16
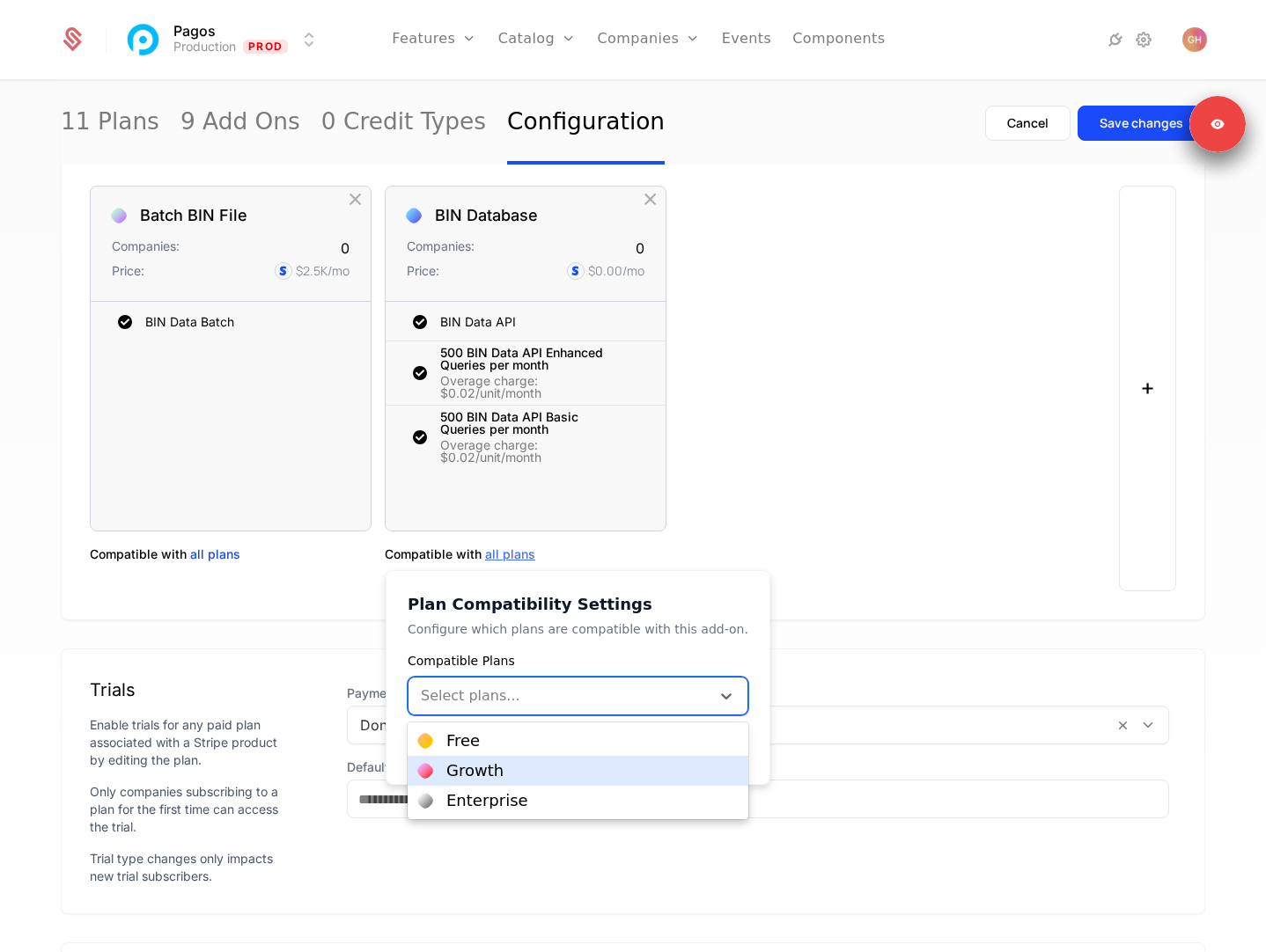
click at [486, 769] on div "Growth" at bounding box center [475, 771] width 57 height 16
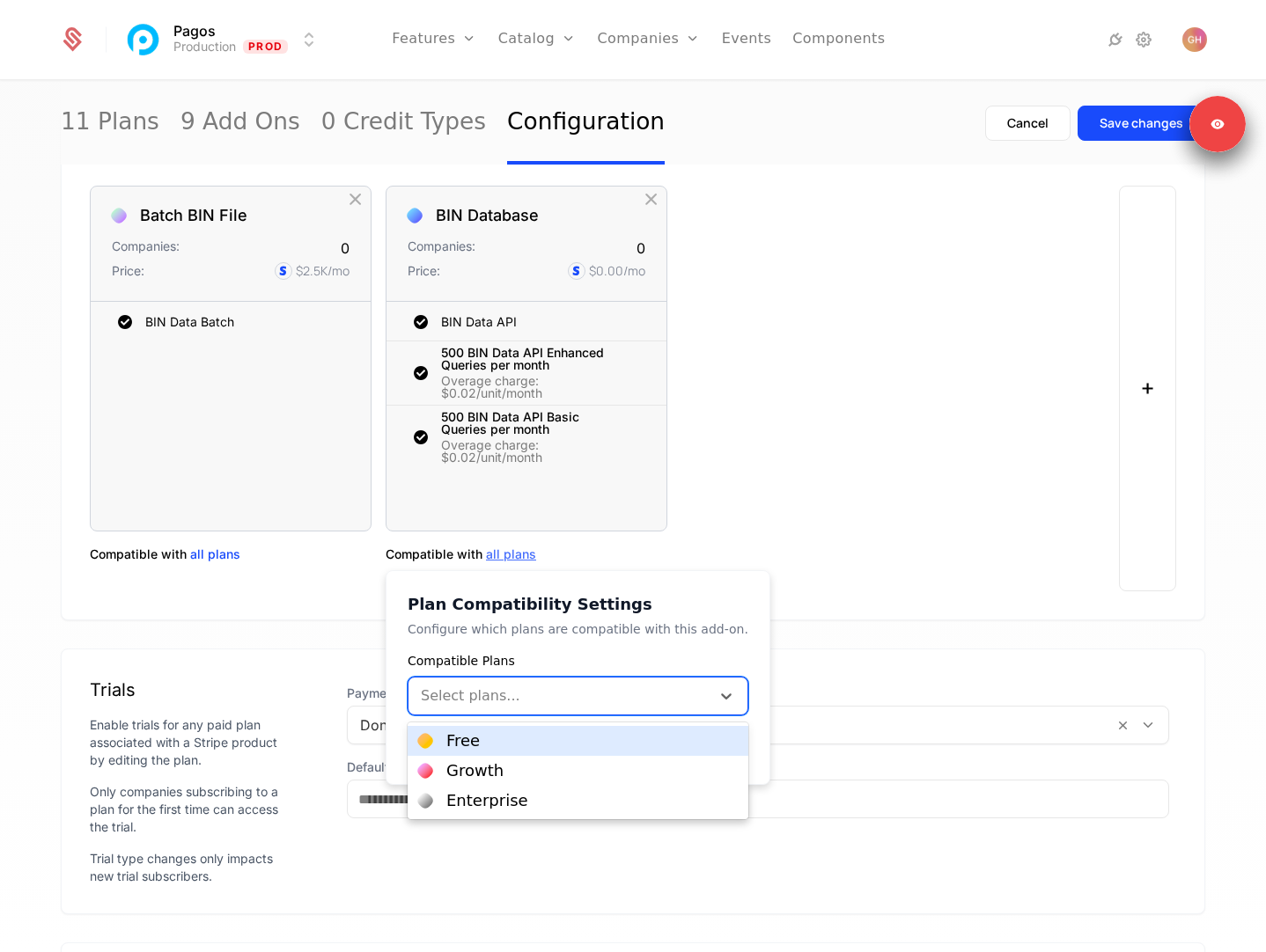
click at [485, 742] on div "Free" at bounding box center [577, 741] width 320 height 16
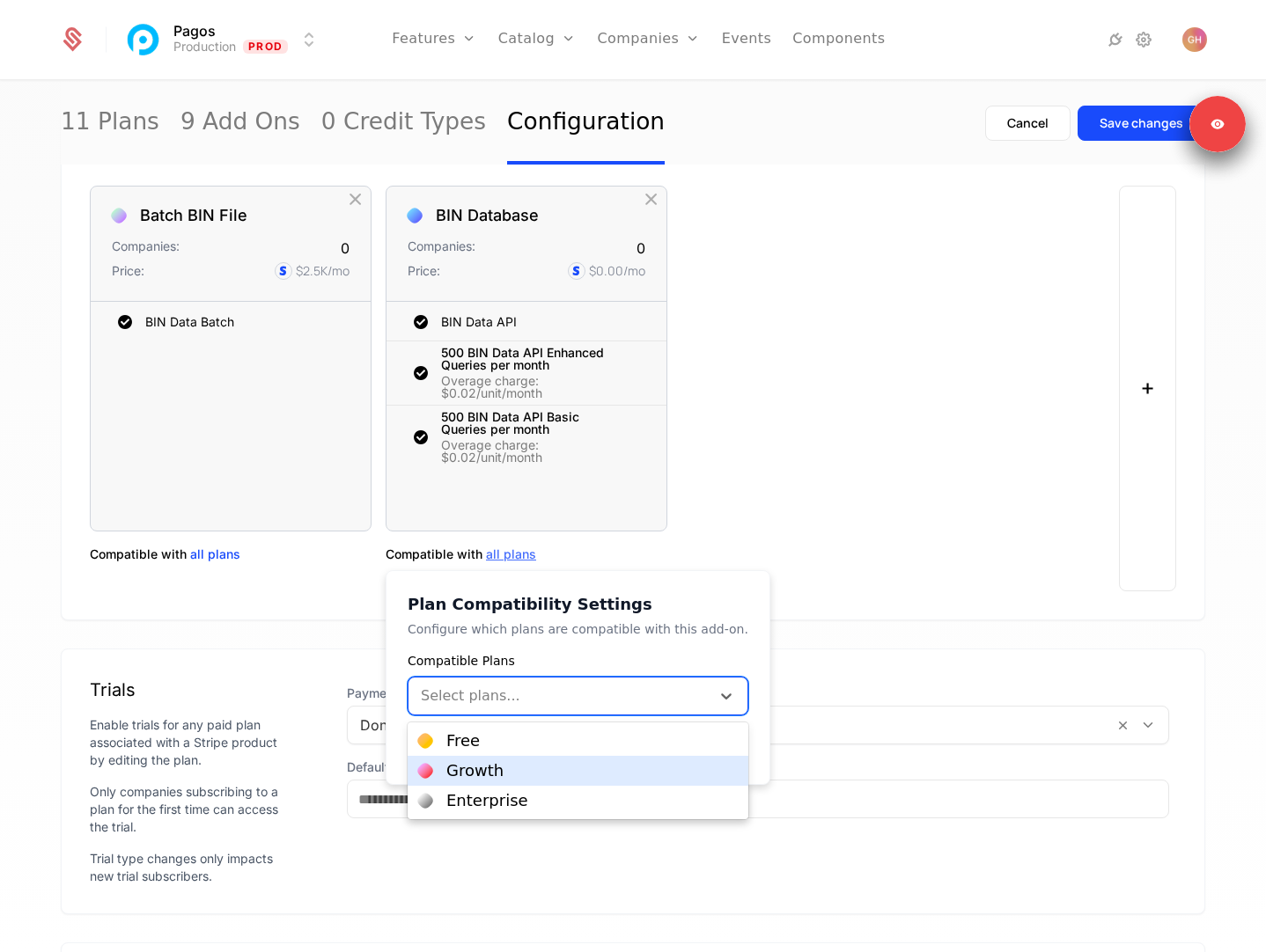
click at [485, 766] on div "Growth" at bounding box center [475, 771] width 57 height 16
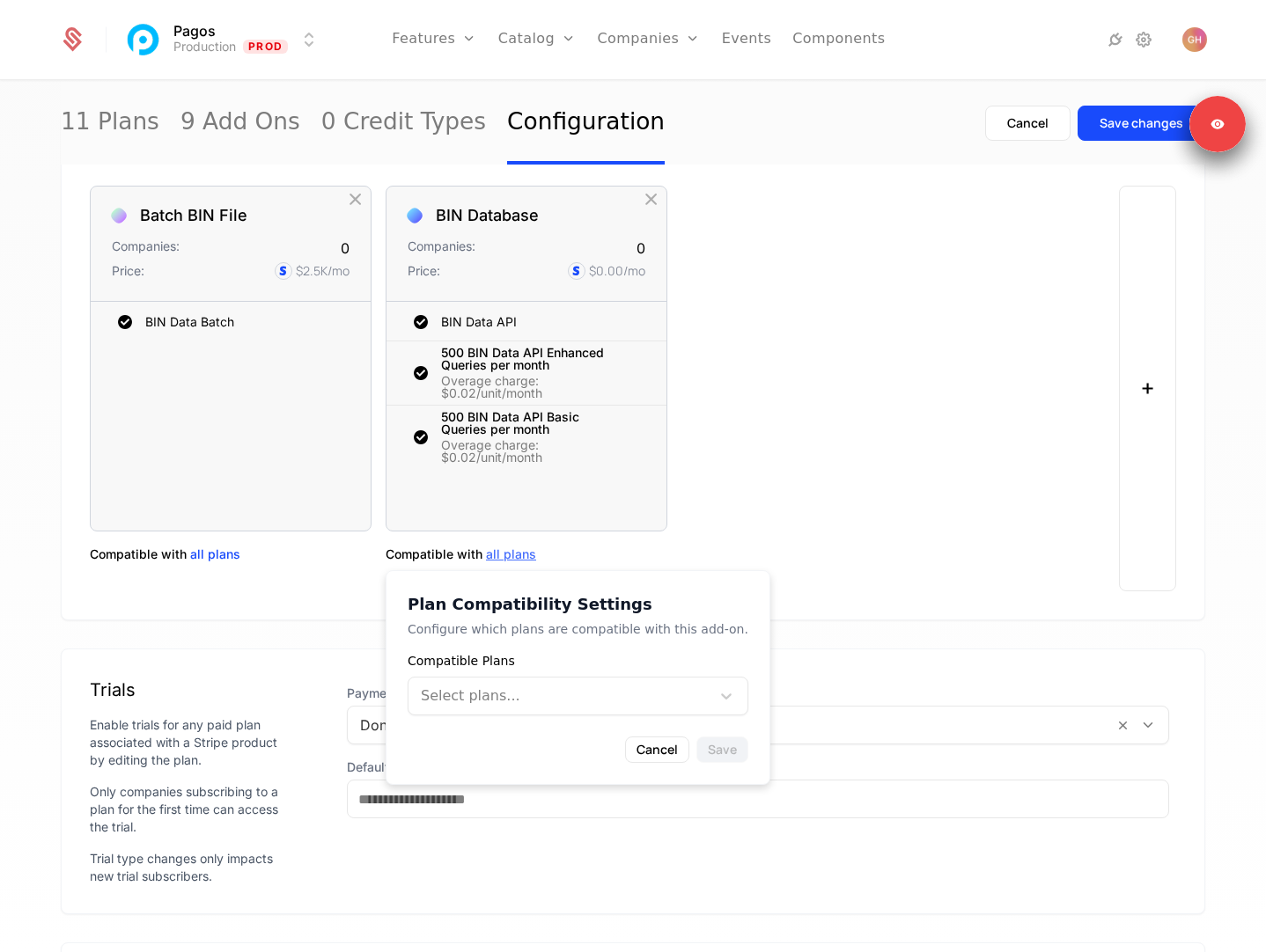
click at [534, 649] on div "Plan Compatibility Settings Configure which plans are compatible with this add-…" at bounding box center [577, 677] width 385 height 215
click at [588, 703] on div at bounding box center [559, 696] width 277 height 25
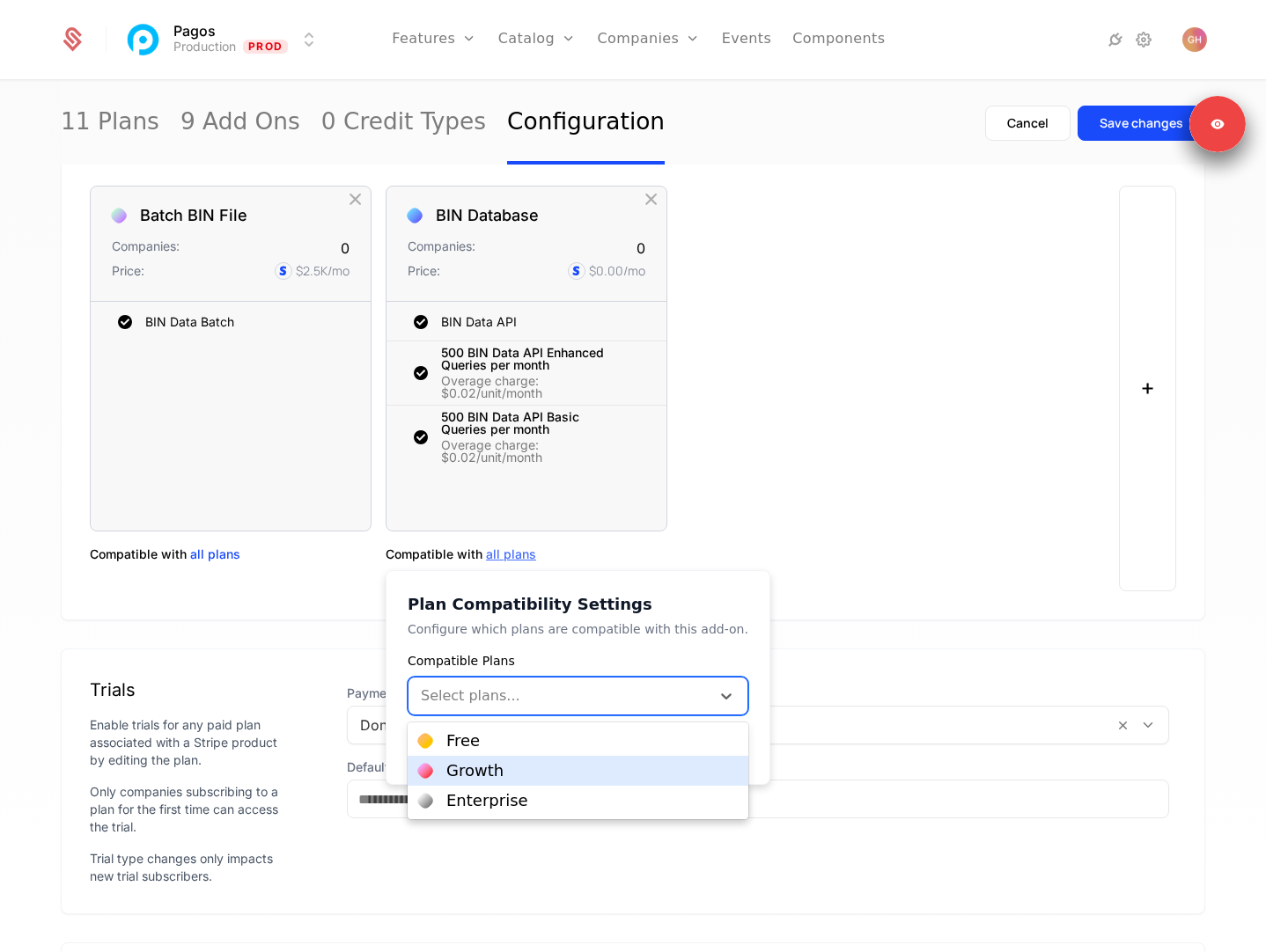
click at [561, 759] on div "Growth" at bounding box center [578, 771] width 341 height 30
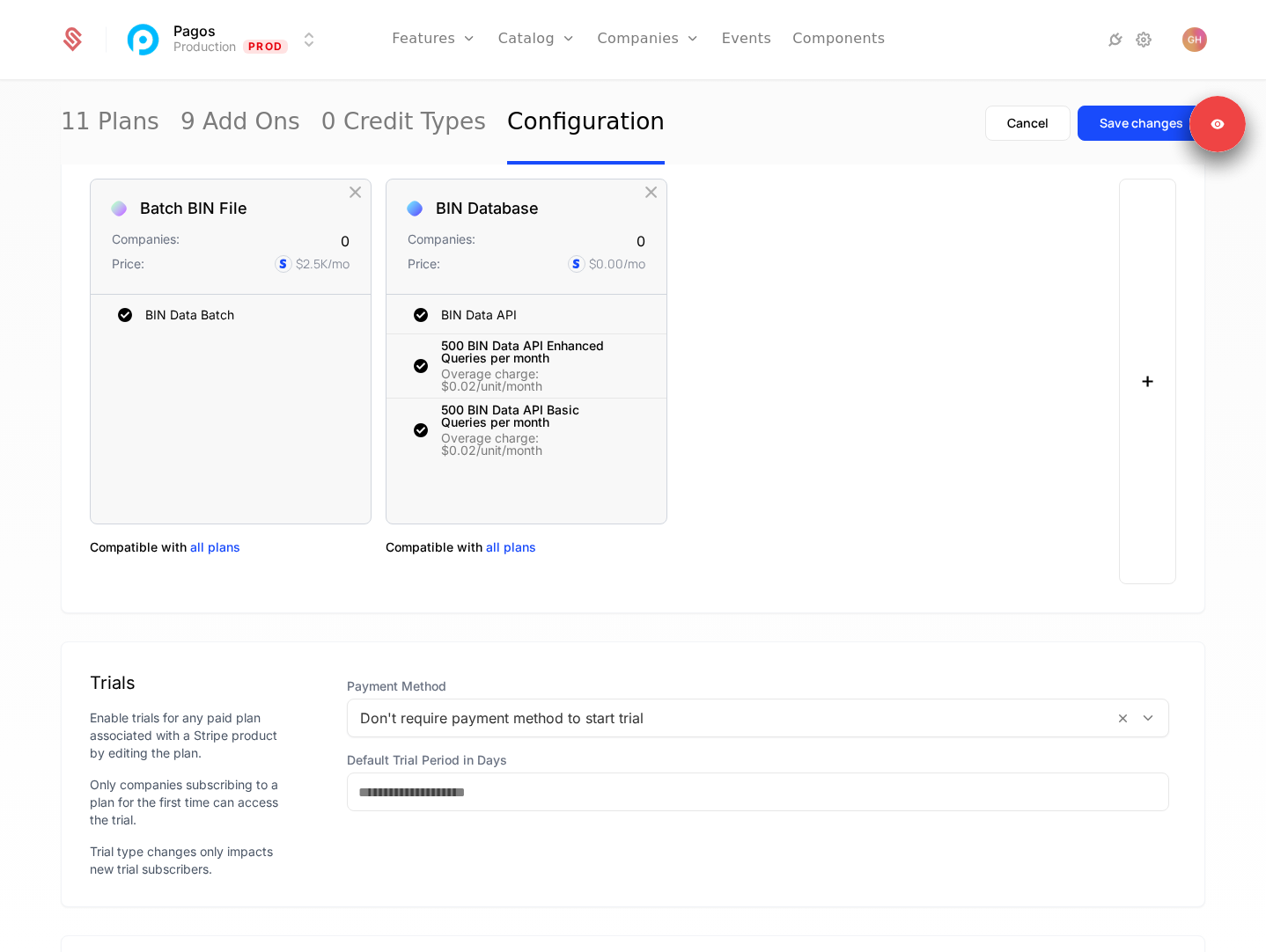
scroll to position [1015, 0]
click at [518, 544] on span "all plans" at bounding box center [511, 545] width 50 height 18
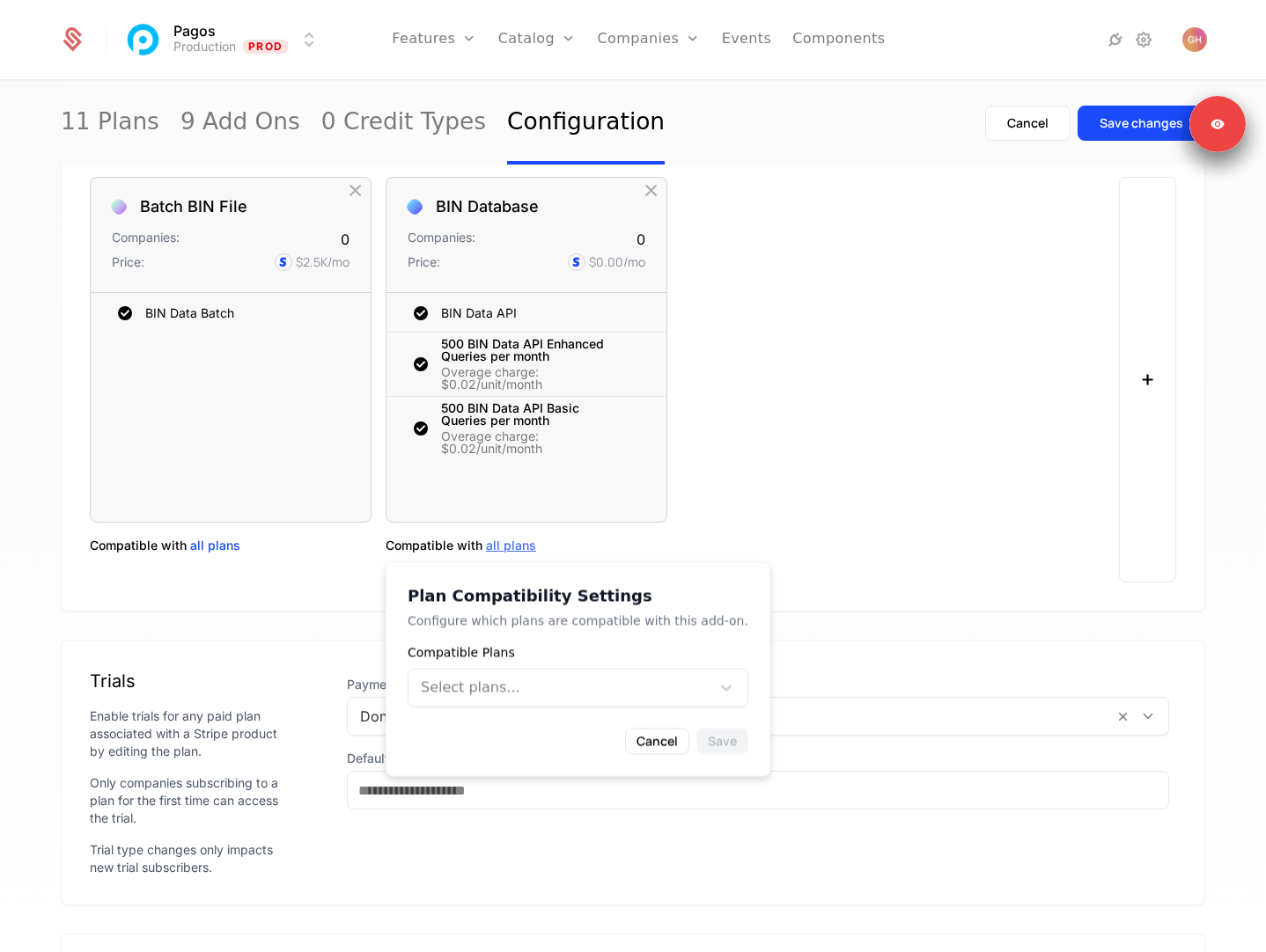
click at [506, 688] on div at bounding box center [559, 688] width 277 height 25
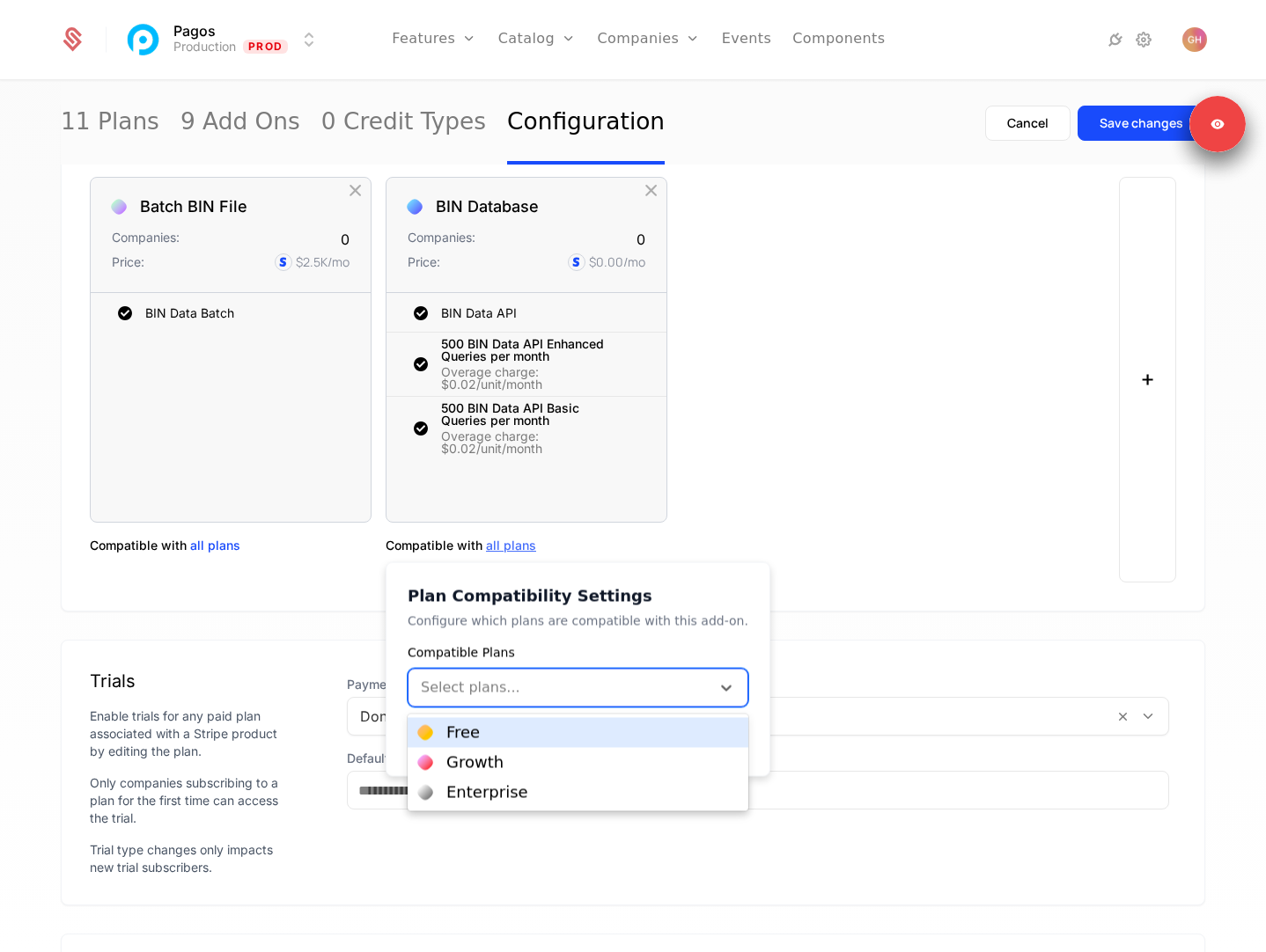
click at [499, 741] on div "Free" at bounding box center [578, 733] width 341 height 30
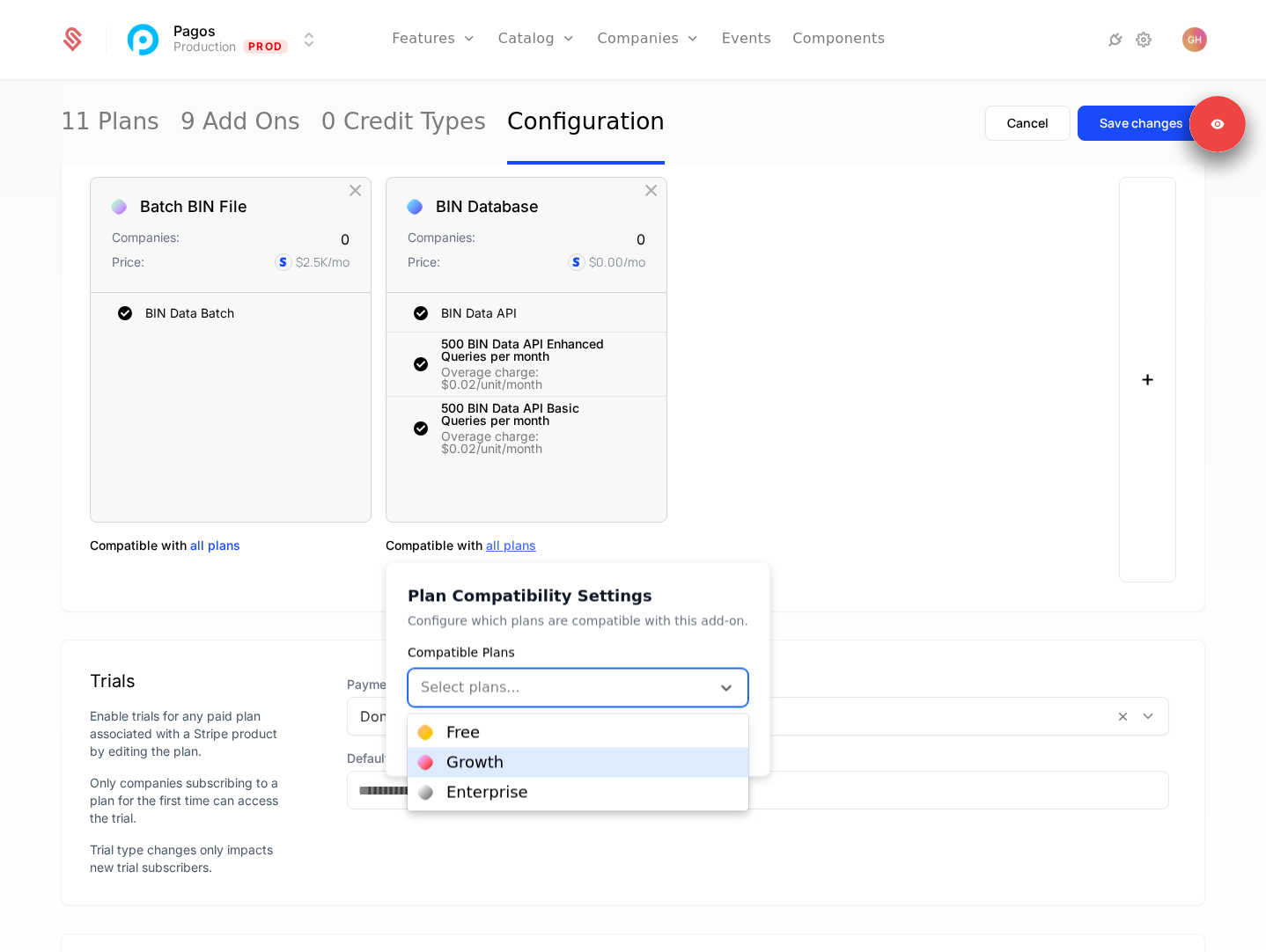
click at [498, 766] on div "Growth" at bounding box center [577, 763] width 320 height 16
